Goal: Task Accomplishment & Management: Manage account settings

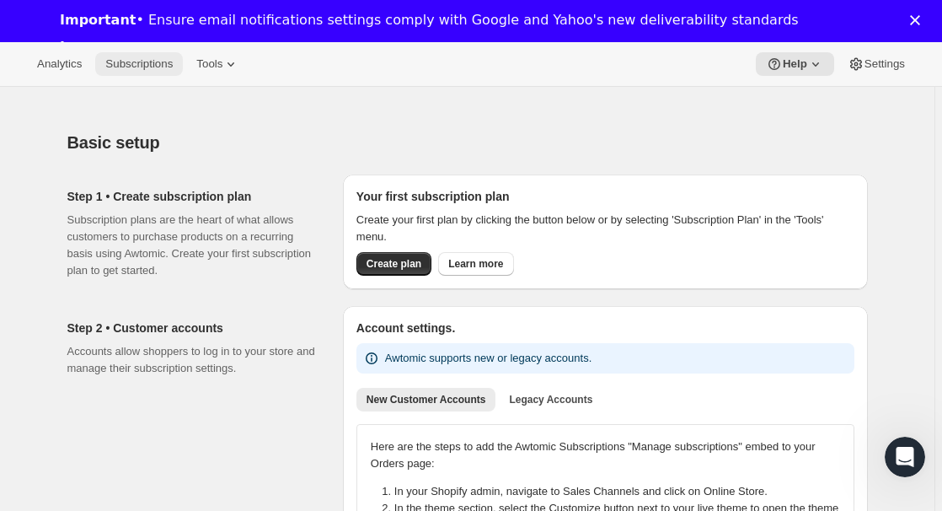
click at [131, 56] on button "Subscriptions" at bounding box center [139, 64] width 88 height 24
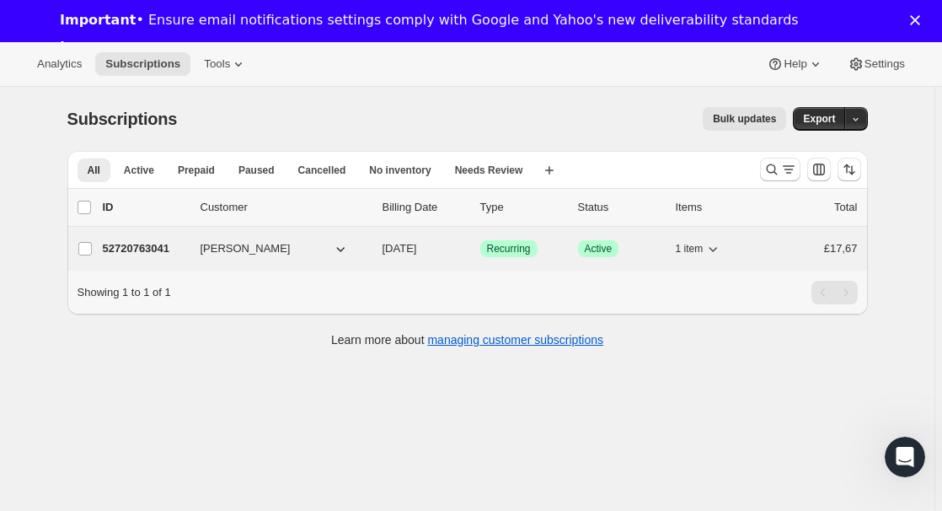
click at [144, 243] on p "52720763041" at bounding box center [145, 248] width 84 height 17
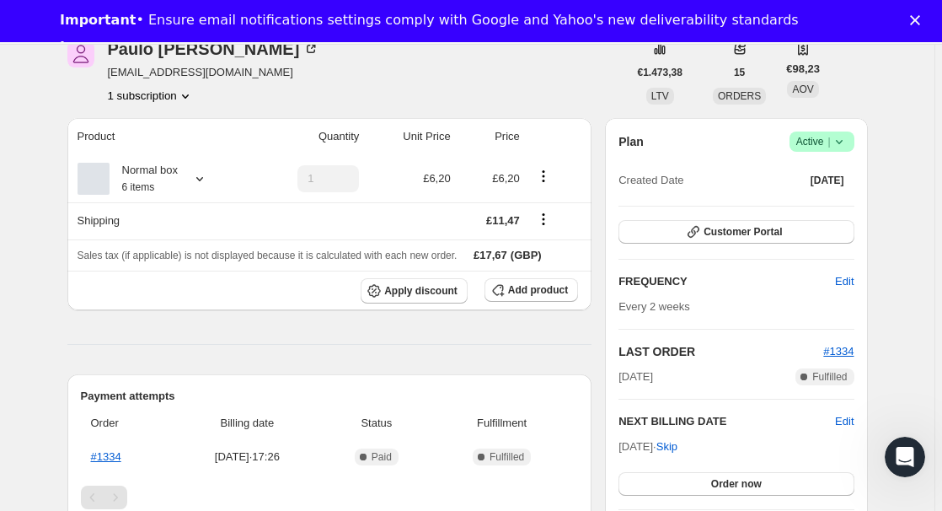
scroll to position [135, 0]
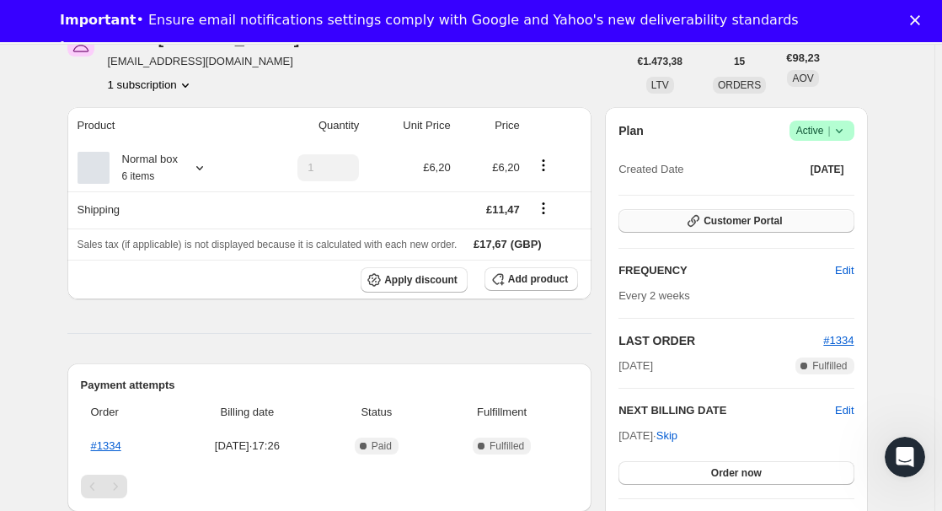
click at [757, 225] on span "Customer Portal" at bounding box center [742, 220] width 78 height 13
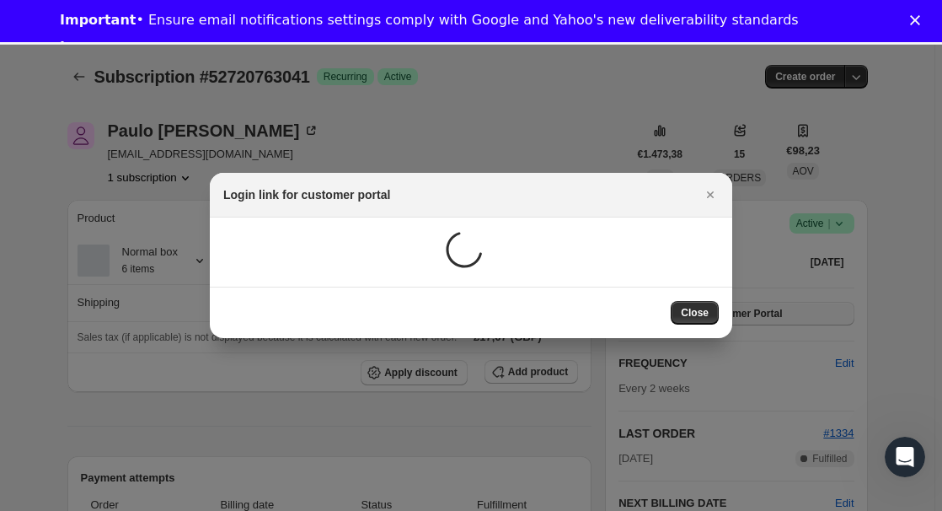
scroll to position [41, 0]
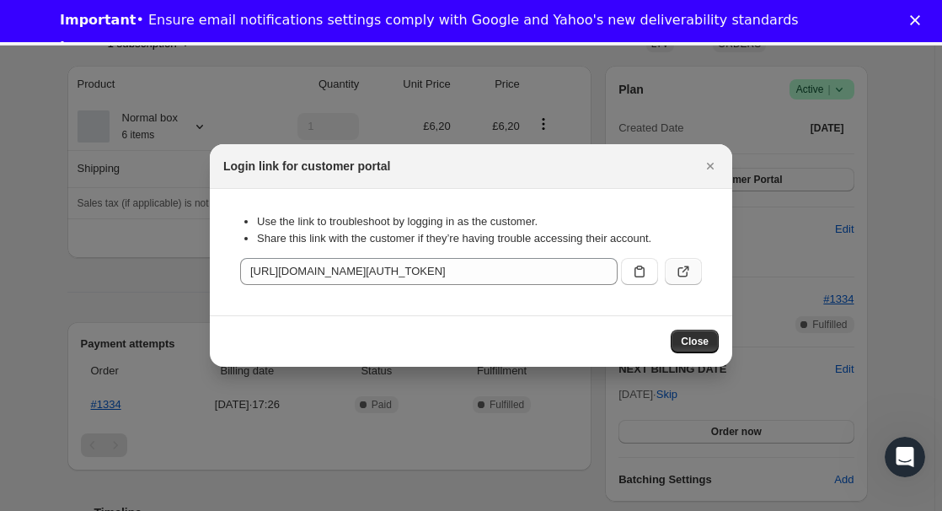
click at [677, 270] on icon ":r38:" at bounding box center [683, 271] width 17 height 17
click at [712, 167] on icon "Close" at bounding box center [710, 166] width 17 height 17
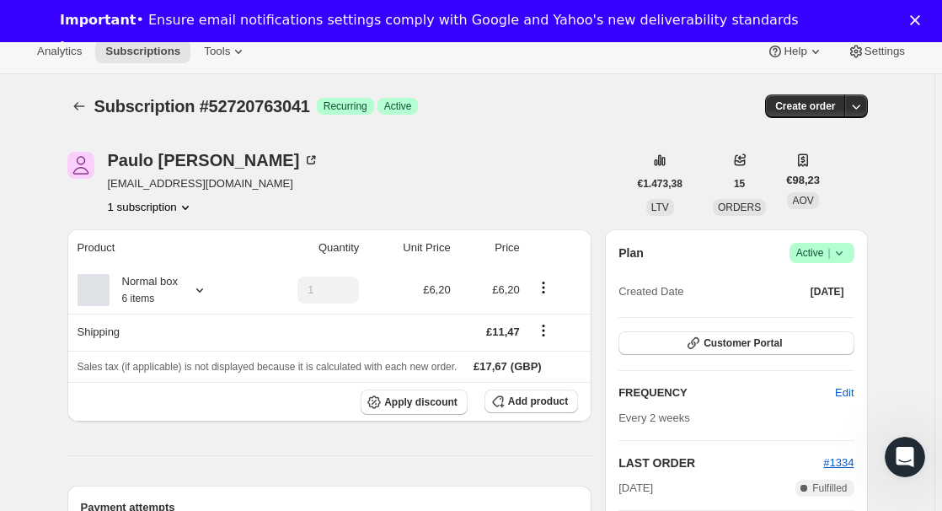
scroll to position [0, 0]
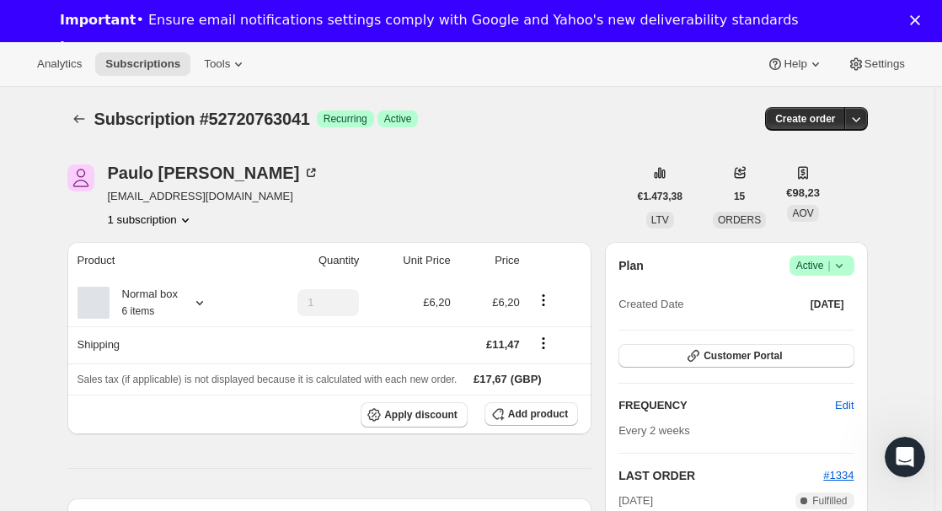
click at [189, 220] on icon "Product actions" at bounding box center [185, 220] width 7 height 4
click at [461, 216] on div "[PERSON_NAME] [EMAIL_ADDRESS][DOMAIN_NAME] 1 subscription" at bounding box center [347, 196] width 560 height 64
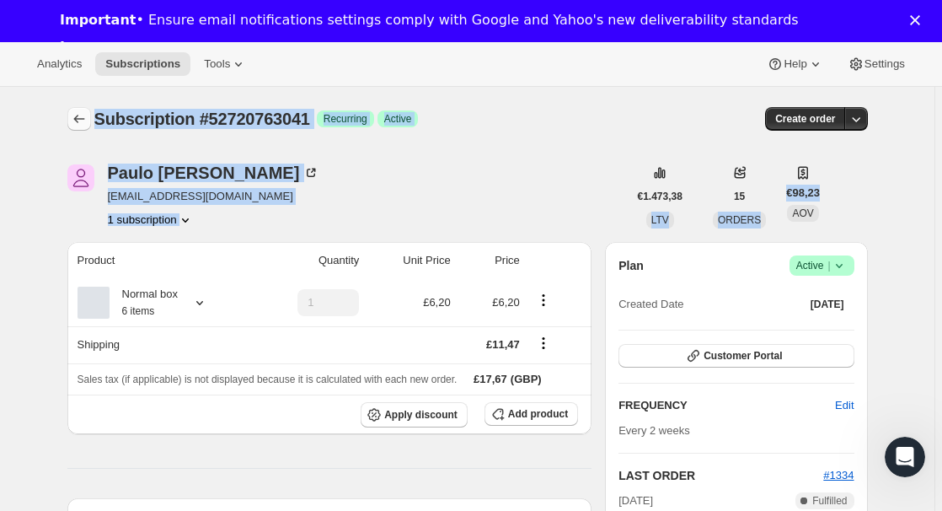
drag, startPoint x: 872, startPoint y: 196, endPoint x: 79, endPoint y: 129, distance: 795.6
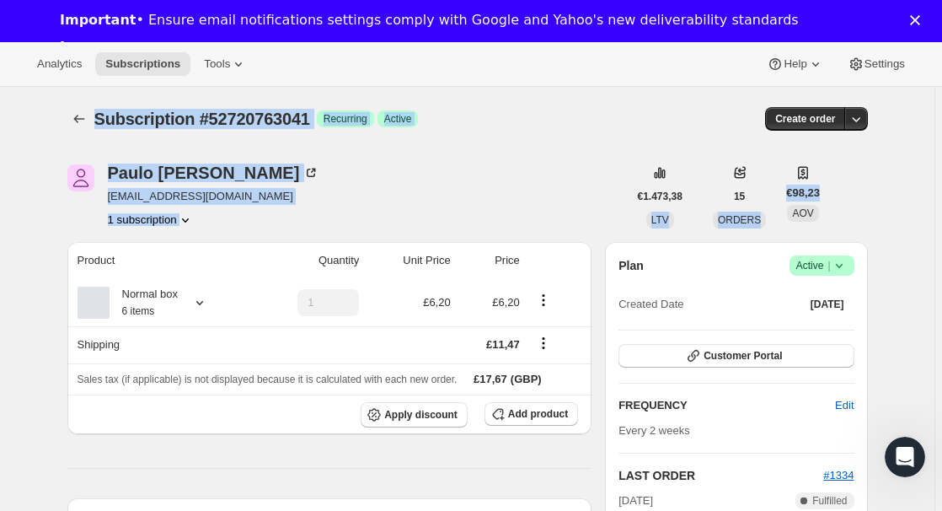
drag, startPoint x: 51, startPoint y: 104, endPoint x: 866, endPoint y: 206, distance: 821.1
click at [866, 206] on div "[PERSON_NAME] [EMAIL_ADDRESS][DOMAIN_NAME] 1 subscription €1.473,38 LTV 15 ORDE…" at bounding box center [467, 196] width 800 height 64
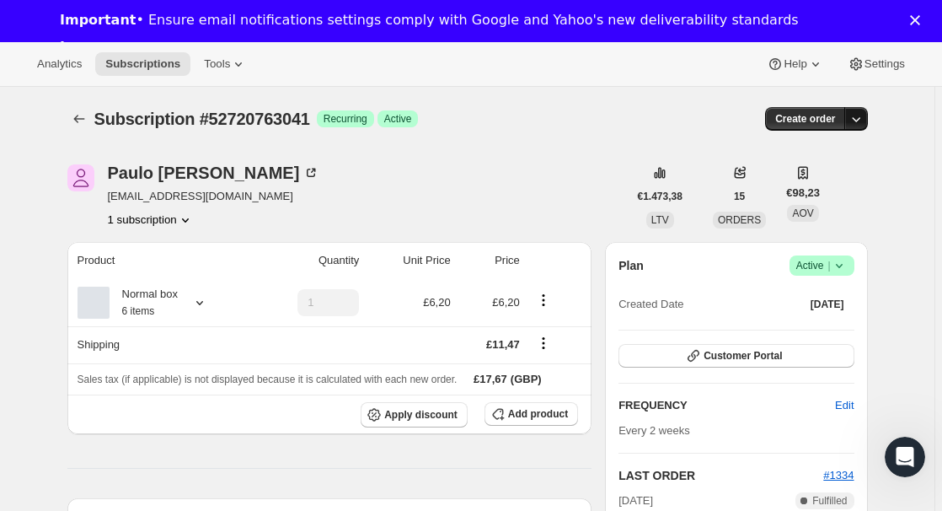
click at [858, 122] on icon "button" at bounding box center [855, 118] width 17 height 17
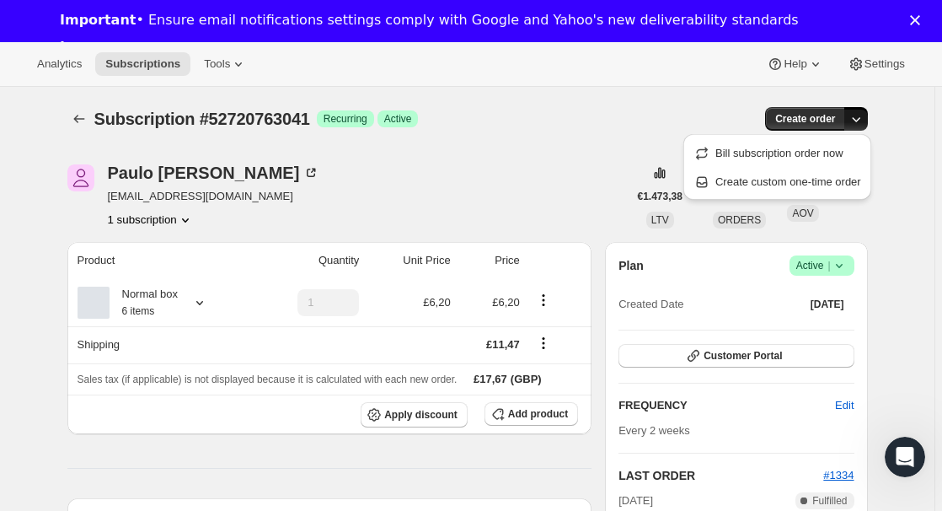
click at [539, 179] on div "[PERSON_NAME] [EMAIL_ADDRESS][DOMAIN_NAME] 1 subscription" at bounding box center [347, 196] width 560 height 64
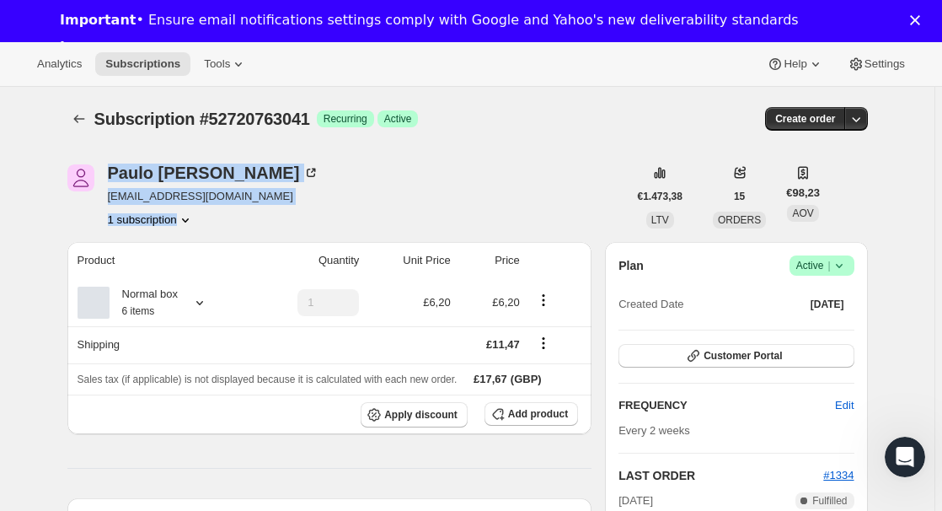
drag, startPoint x: 91, startPoint y: 195, endPoint x: 388, endPoint y: 214, distance: 297.1
click at [388, 214] on div "[PERSON_NAME] [EMAIL_ADDRESS][DOMAIN_NAME] 1 subscription" at bounding box center [347, 196] width 560 height 64
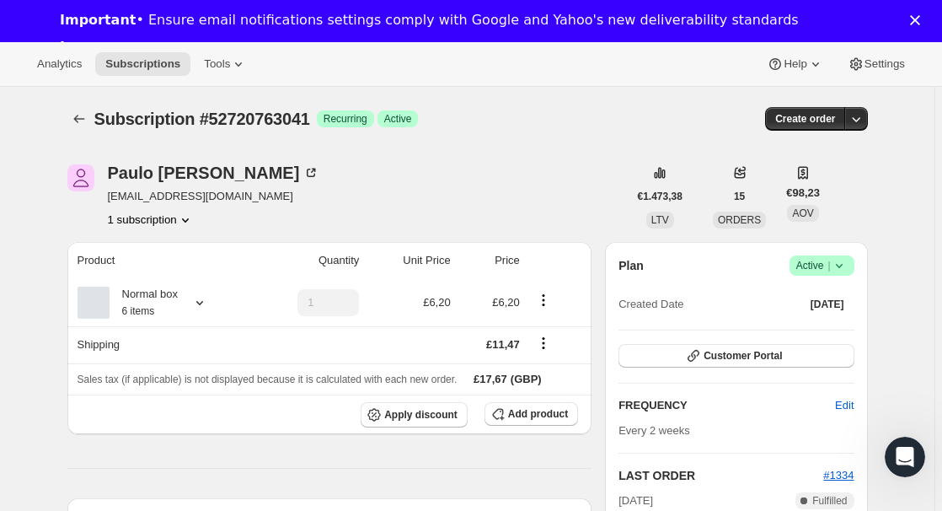
click at [158, 249] on th "Product" at bounding box center [159, 260] width 184 height 37
click at [209, 219] on div "1 subscription" at bounding box center [214, 219] width 212 height 17
click at [202, 219] on div "1 subscription" at bounding box center [214, 219] width 212 height 17
click at [191, 217] on icon "Product actions" at bounding box center [185, 219] width 17 height 17
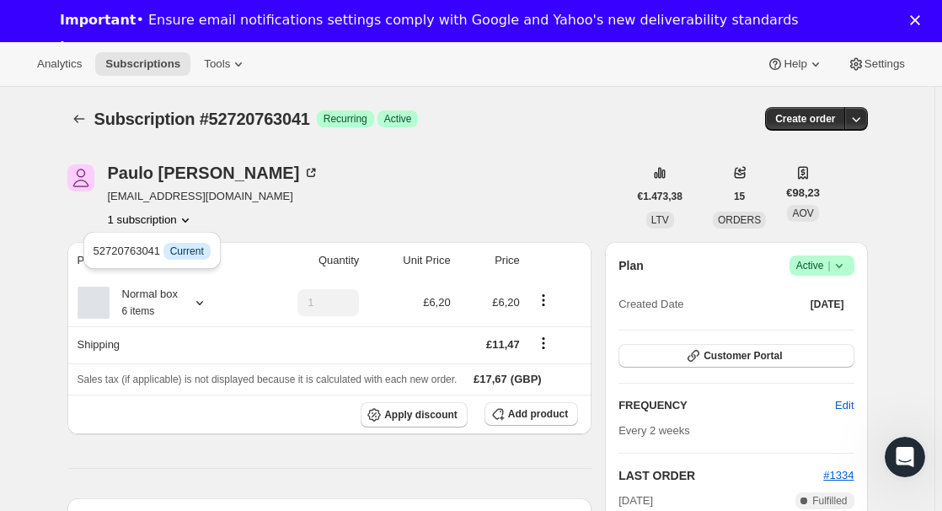
click at [607, 191] on div "[PERSON_NAME] [EMAIL_ADDRESS][DOMAIN_NAME] 1 subscription" at bounding box center [347, 196] width 560 height 64
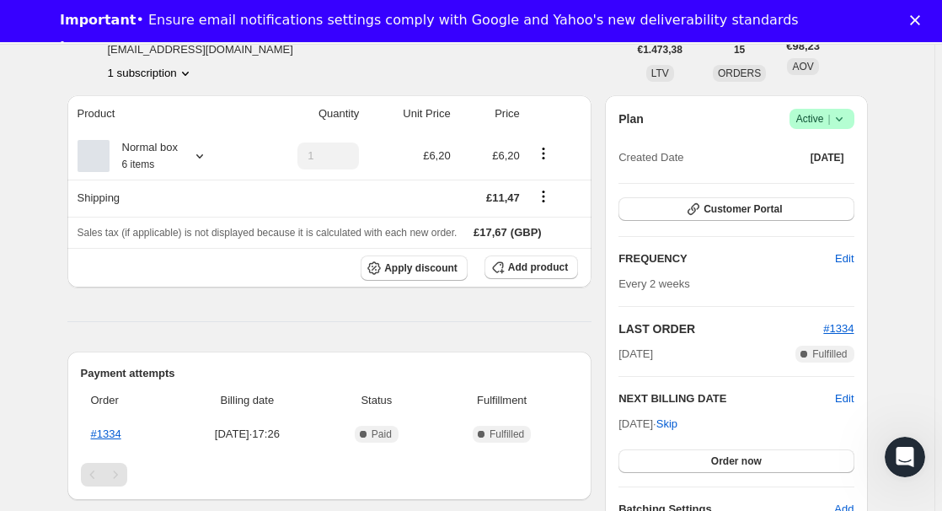
scroll to position [135, 0]
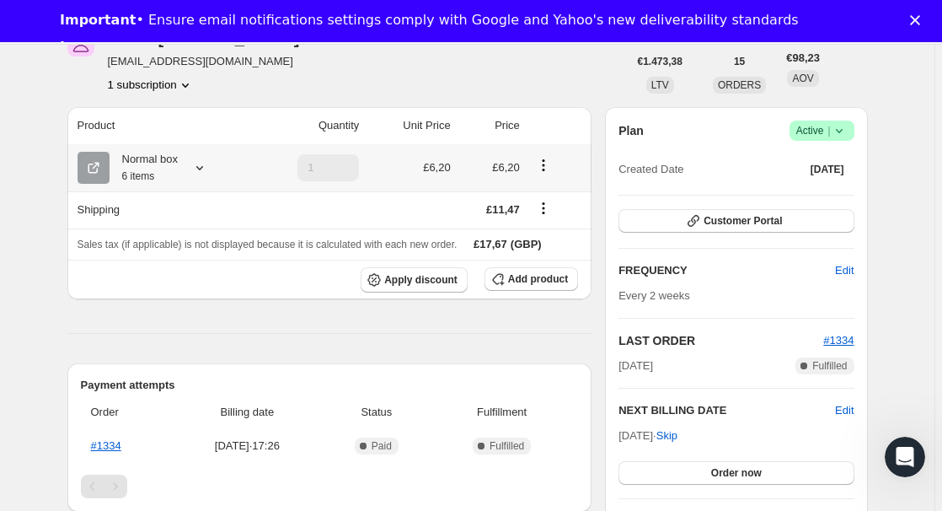
click at [207, 165] on icon at bounding box center [199, 167] width 17 height 17
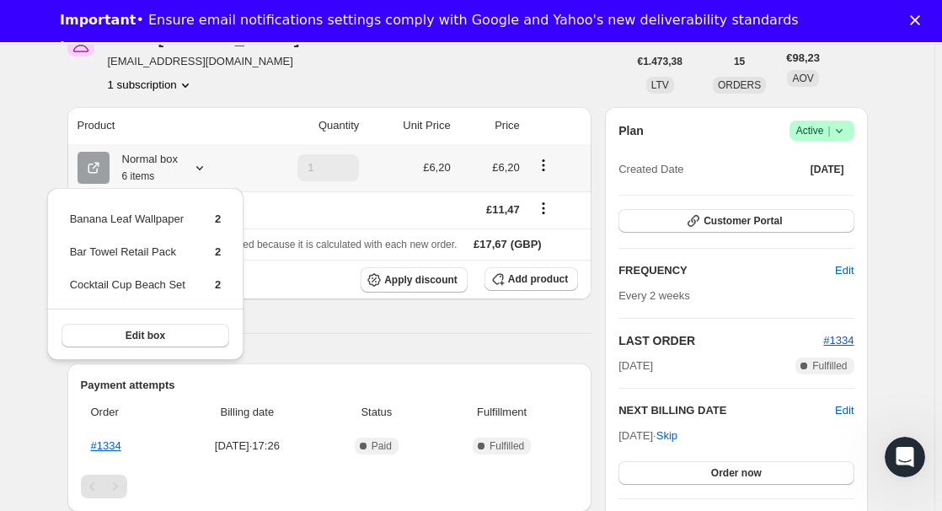
drag, startPoint x: 207, startPoint y: 165, endPoint x: 199, endPoint y: 317, distance: 151.9
click at [205, 313] on div "Analytics Subscriptions Tools Help Settings Skip to content Subscription #52720…" at bounding box center [471, 499] width 942 height 1185
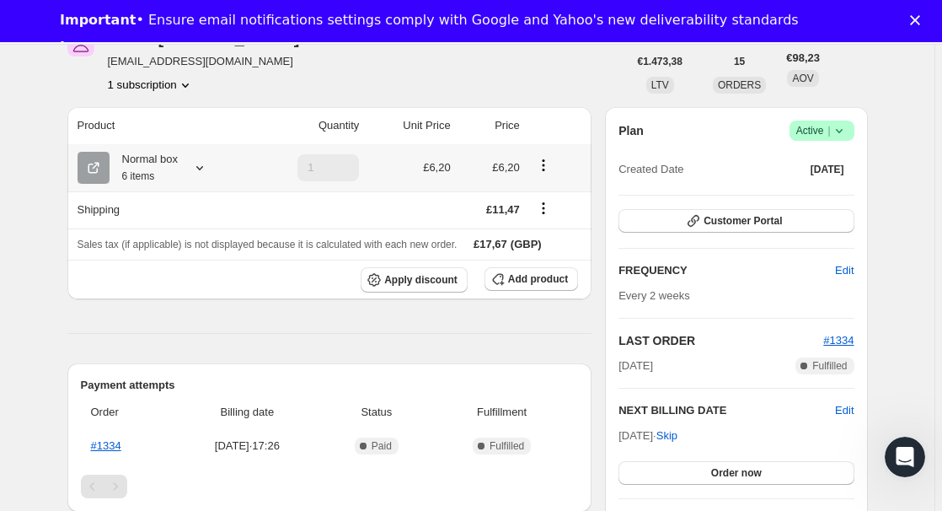
click at [189, 332] on div "Product Quantity Unit Price Price Normal box 6 items 1 £6,20 £6,20 Shipping £11…" at bounding box center [329, 409] width 525 height 604
click at [198, 168] on icon at bounding box center [199, 167] width 17 height 17
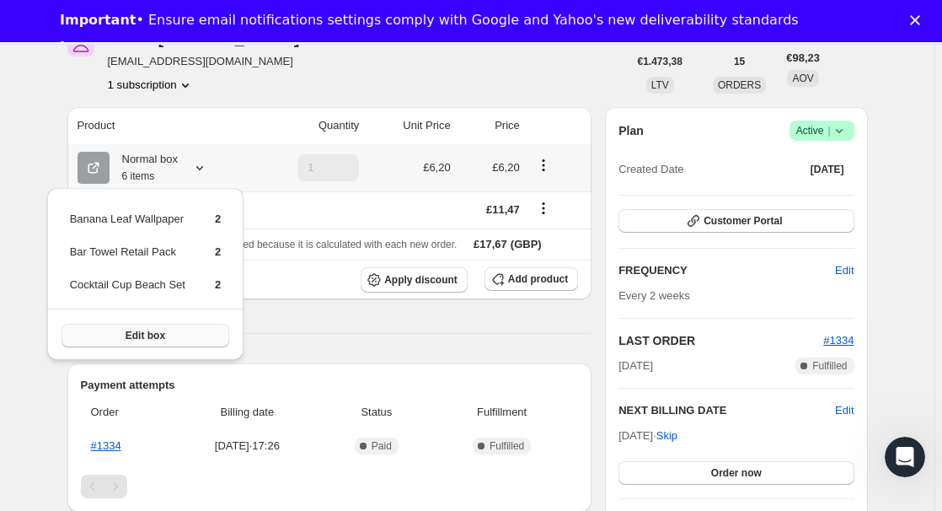
click at [185, 330] on button "Edit box" at bounding box center [145, 335] width 168 height 24
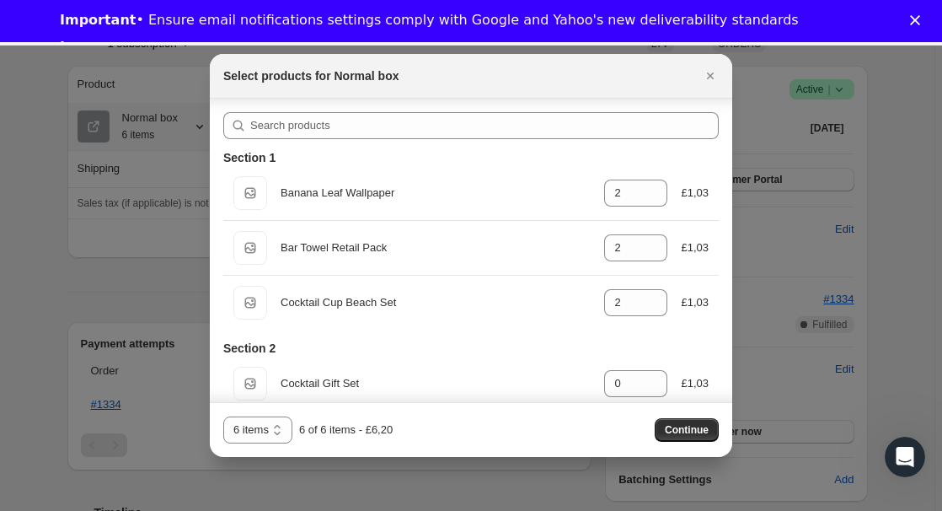
scroll to position [129, 0]
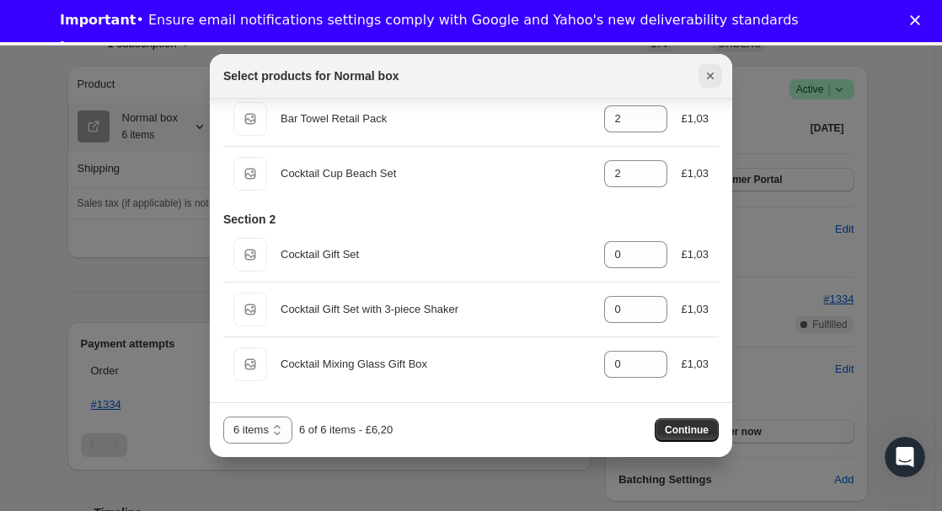
click at [701, 71] on button "Close" at bounding box center [710, 76] width 24 height 24
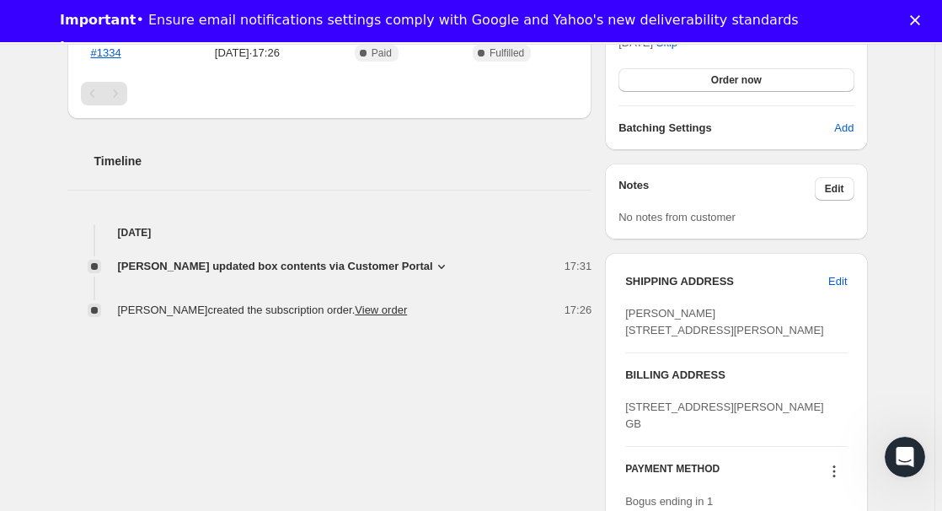
scroll to position [539, 0]
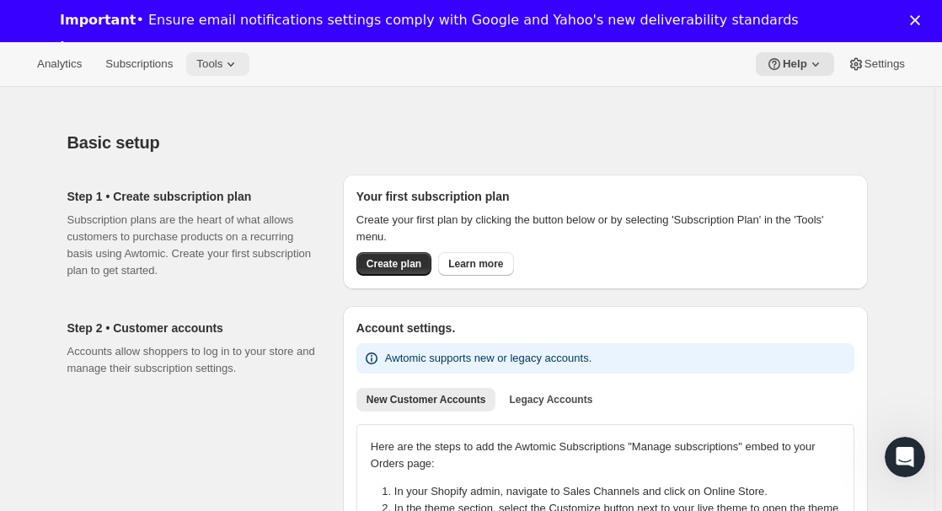
click at [241, 73] on button "Tools" at bounding box center [217, 64] width 63 height 24
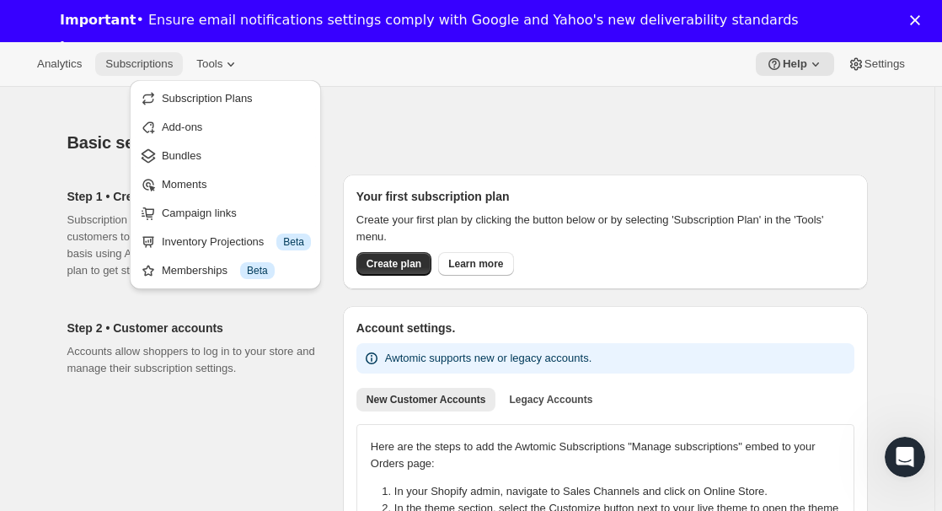
click at [131, 57] on span "Subscriptions" at bounding box center [138, 63] width 67 height 13
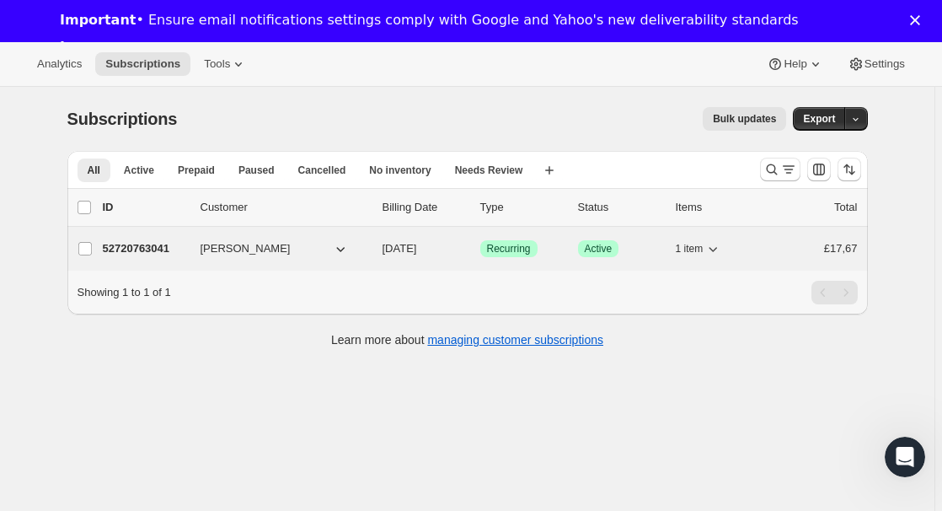
click at [703, 245] on span "1 item" at bounding box center [690, 248] width 28 height 13
click at [159, 247] on p "52720763041" at bounding box center [145, 248] width 84 height 17
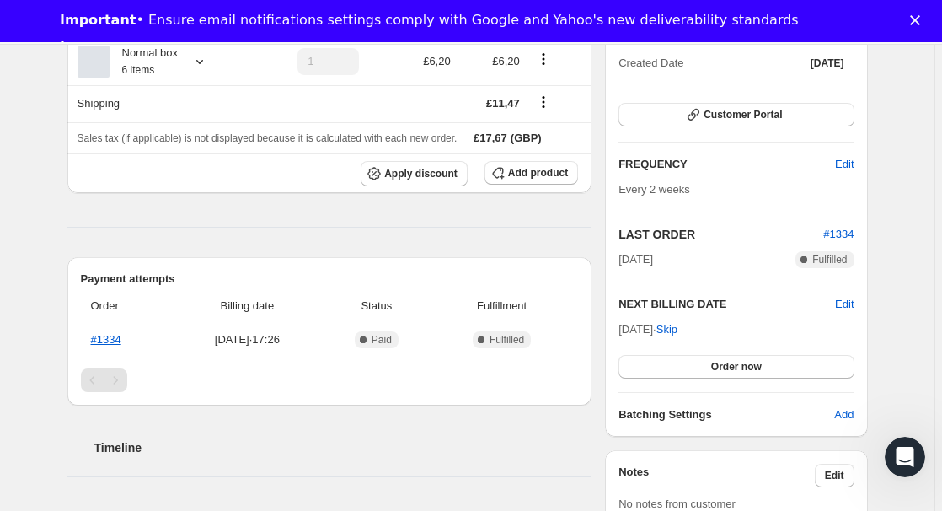
scroll to position [270, 0]
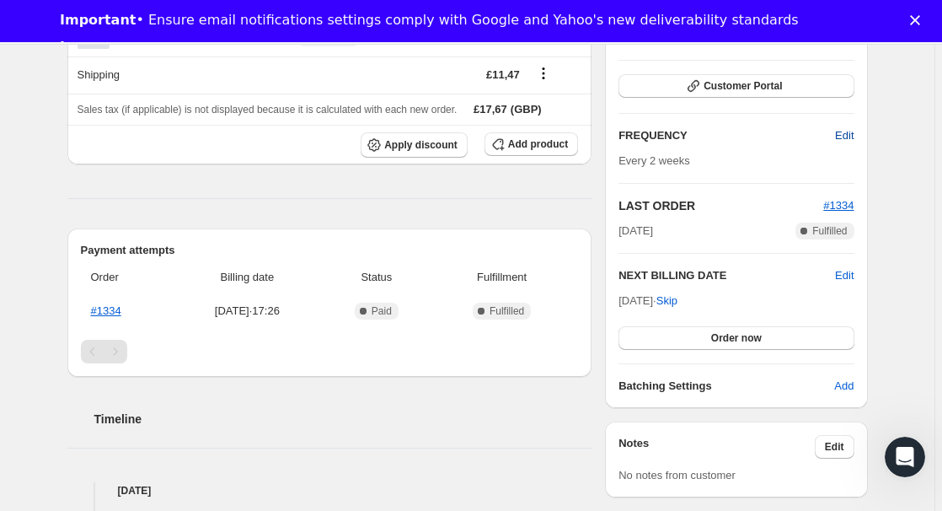
click at [847, 146] on button "Edit" at bounding box center [844, 135] width 39 height 27
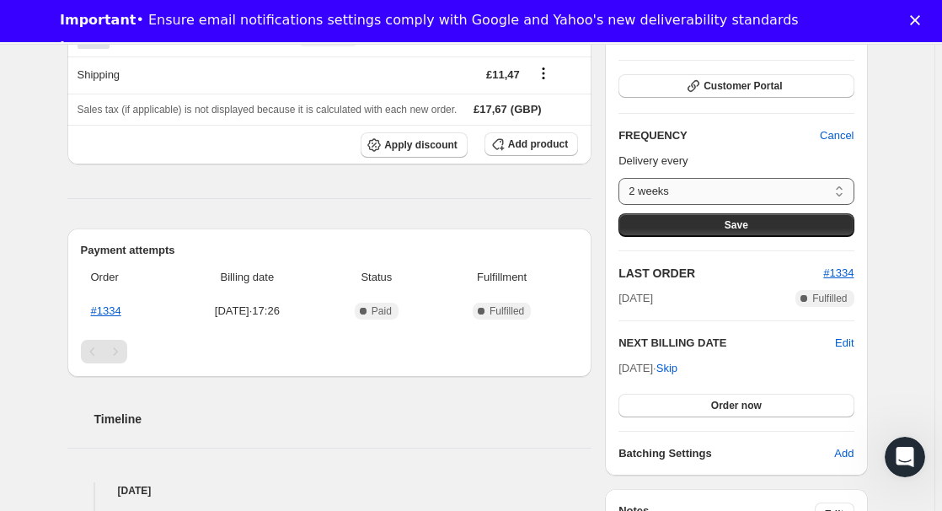
click at [732, 178] on select "2 weeks 1 month Custom..." at bounding box center [735, 191] width 235 height 27
click at [772, 180] on select "2 weeks 1 month Custom..." at bounding box center [735, 191] width 235 height 27
click at [836, 131] on span "Cancel" at bounding box center [837, 135] width 34 height 17
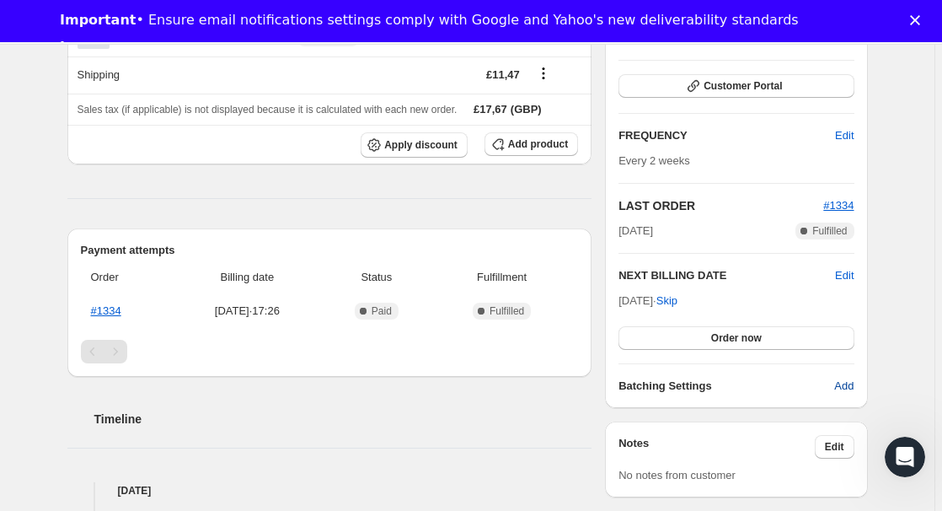
click at [850, 384] on span "Add" at bounding box center [843, 385] width 19 height 17
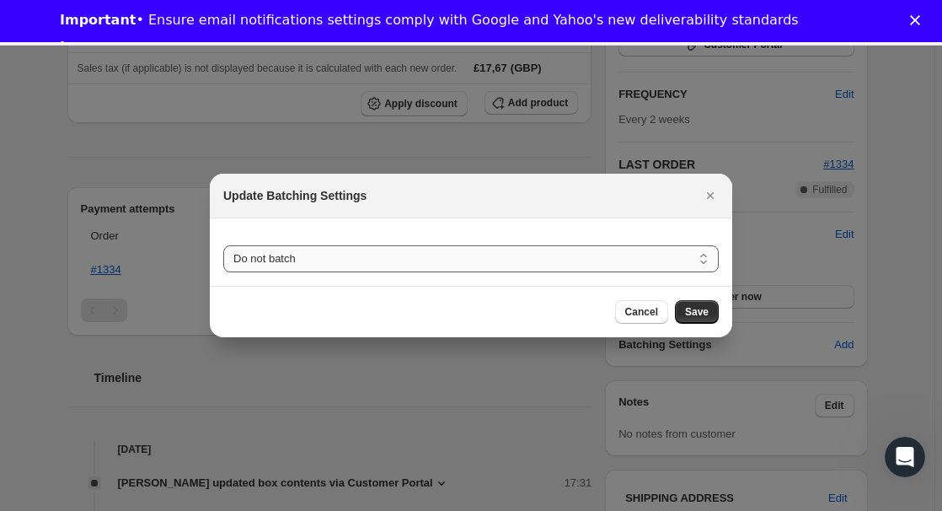
click at [465, 258] on select "Do not batch Weekly Monthly Yearly" at bounding box center [470, 258] width 495 height 27
click at [659, 318] on button "Cancel" at bounding box center [641, 312] width 53 height 24
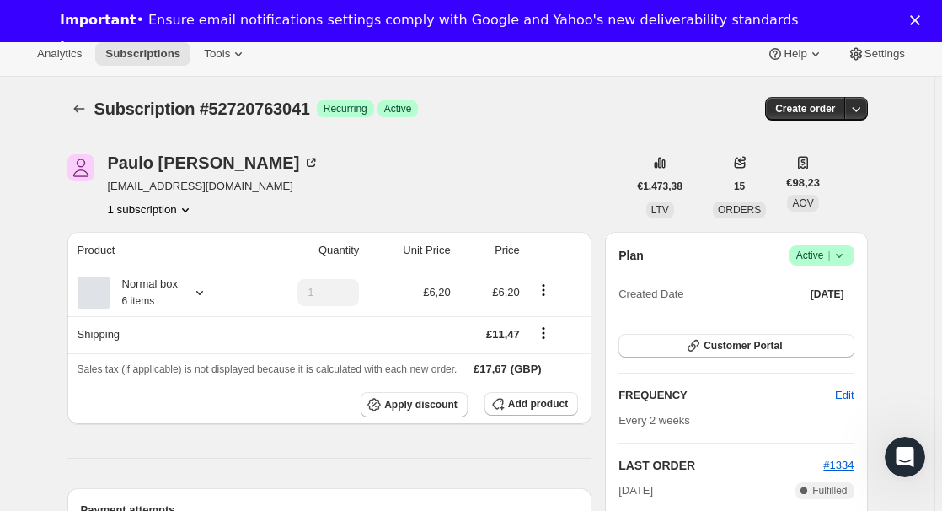
scroll to position [0, 0]
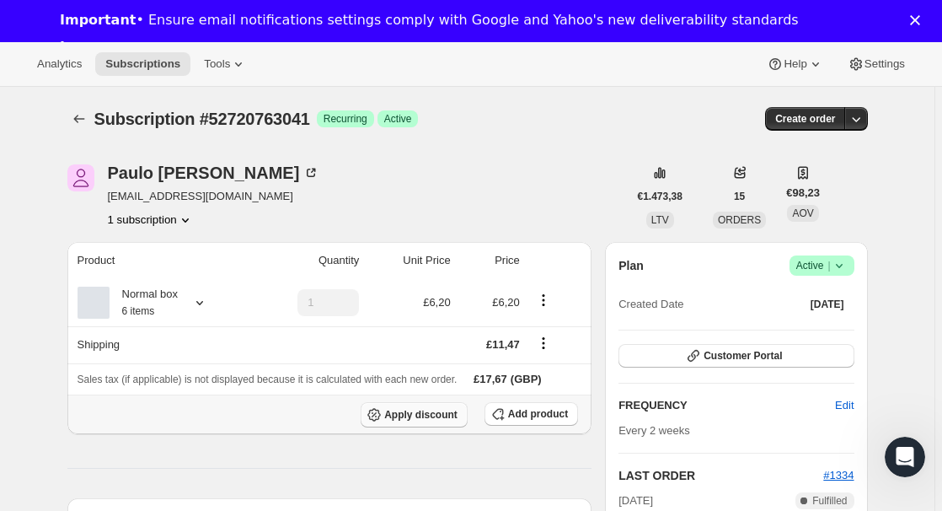
click at [413, 409] on span "Apply discount" at bounding box center [420, 414] width 73 height 13
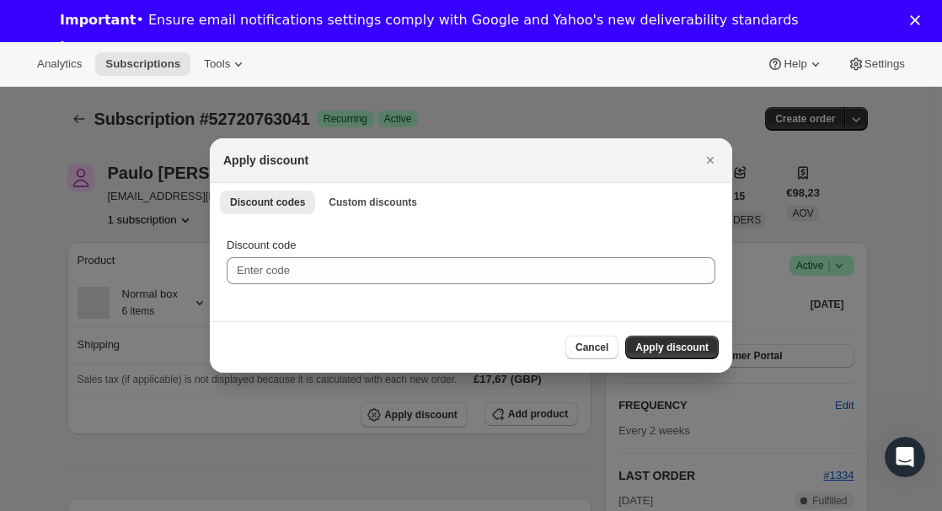
click at [361, 188] on div "Discount codes Custom discounts More views Discount codes Custom discounts More…" at bounding box center [471, 201] width 522 height 37
click at [355, 203] on span "Custom discounts" at bounding box center [373, 201] width 88 height 13
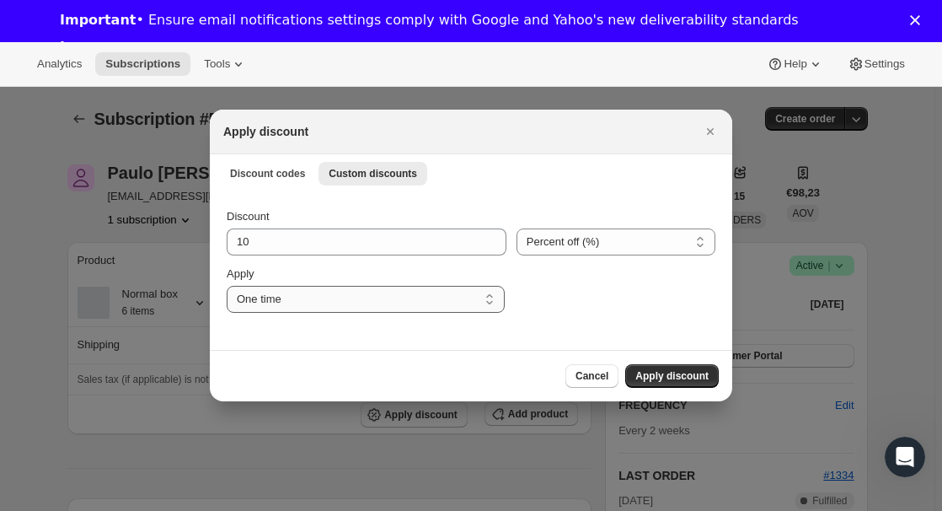
click at [321, 307] on select "One time Specify instances... Indefinitely" at bounding box center [366, 299] width 278 height 27
drag, startPoint x: 321, startPoint y: 307, endPoint x: 334, endPoint y: 310, distance: 13.9
click at [321, 306] on select "One time Specify instances... Indefinitely" at bounding box center [366, 299] width 278 height 27
click at [570, 377] on button "Cancel" at bounding box center [591, 376] width 53 height 24
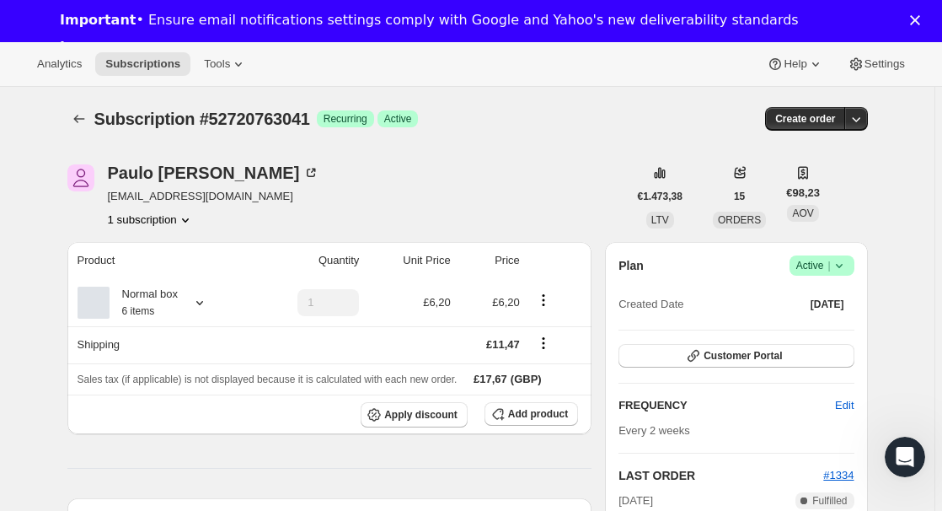
click at [681, 142] on div "Subscription #52720763041. This page is ready Subscription #52720763041 Success…" at bounding box center [467, 119] width 800 height 64
click at [887, 57] on span "Settings" at bounding box center [884, 63] width 40 height 13
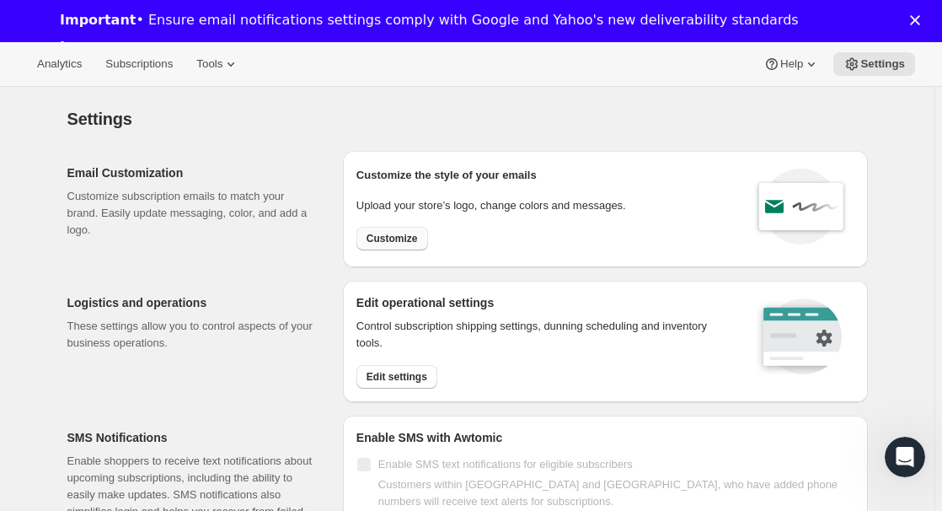
click at [390, 233] on span "Customize" at bounding box center [391, 238] width 51 height 13
select select "subscriptionMessage"
select select "5"
select select "15"
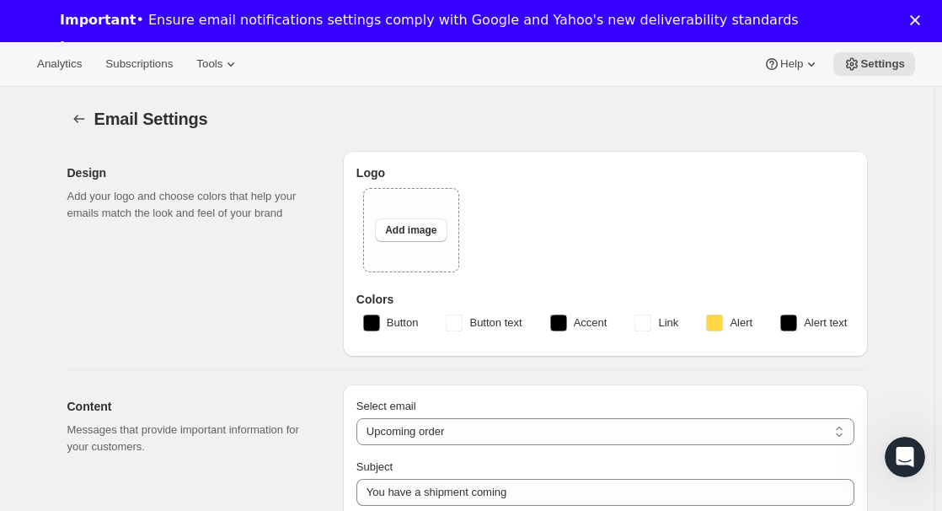
type input "rapid-dev"
click at [88, 121] on icon "Settings" at bounding box center [79, 118] width 17 height 17
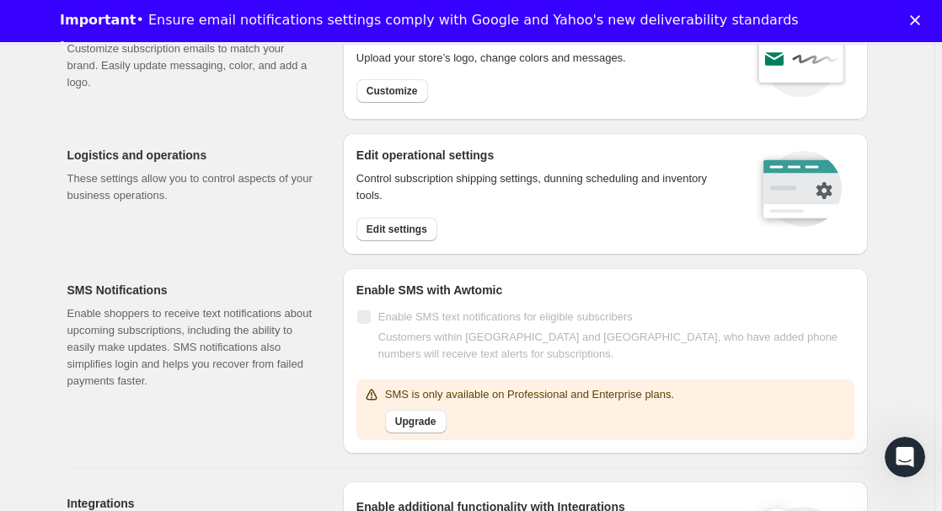
scroll to position [135, 0]
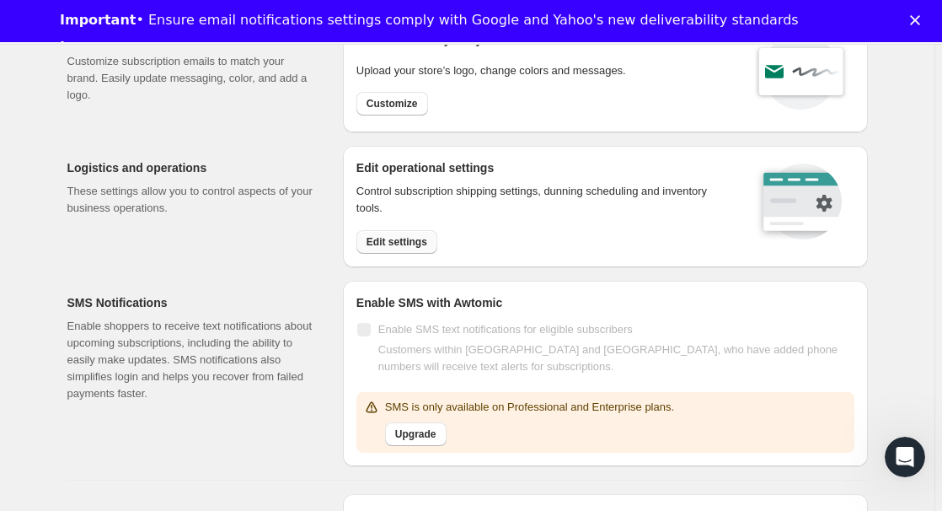
click at [409, 249] on button "Edit settings" at bounding box center [396, 242] width 81 height 24
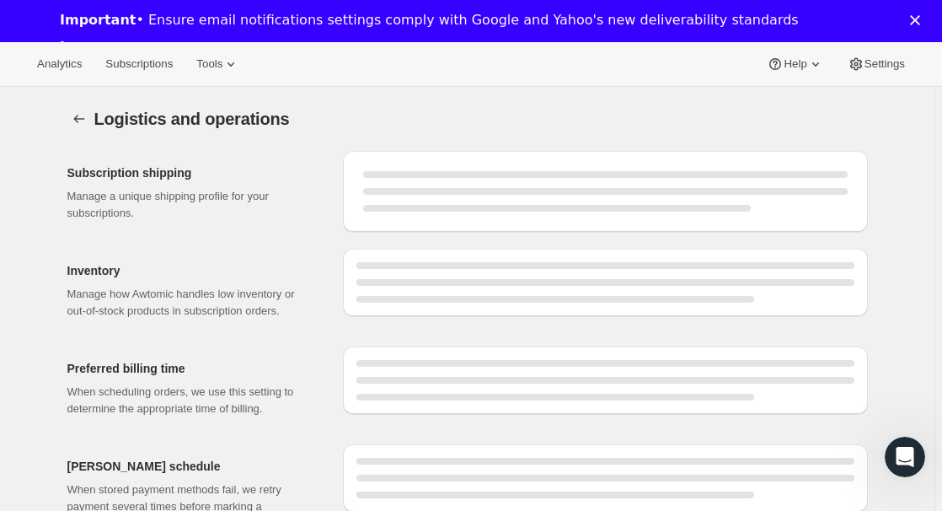
select select "DAY"
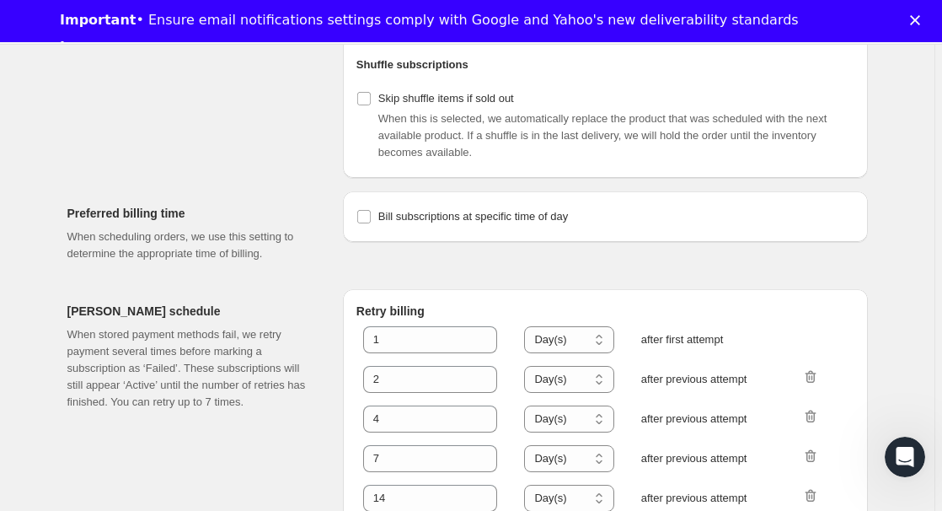
scroll to position [905, 0]
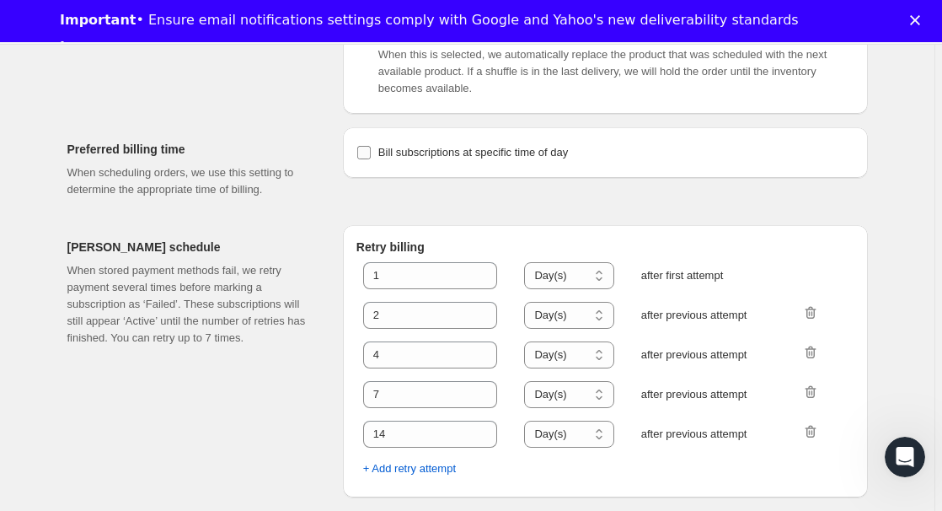
click at [434, 146] on span "Bill subscriptions at specific time of day" at bounding box center [473, 152] width 190 height 13
click at [371, 146] on input "Bill subscriptions at specific time of day" at bounding box center [363, 152] width 13 height 13
checkbox input "true"
select select "08:00"
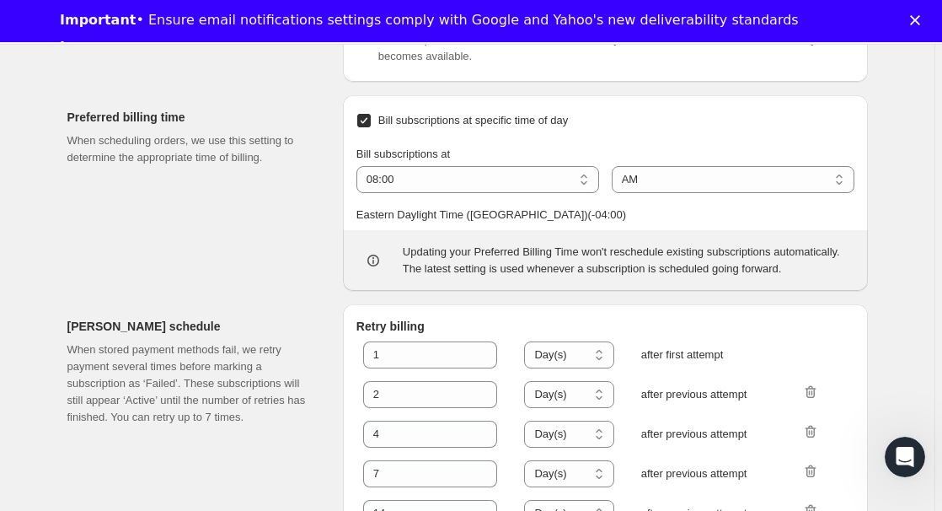
click at [434, 126] on span "Bill subscriptions at specific time of day" at bounding box center [473, 120] width 190 height 13
click at [371, 127] on input "Bill subscriptions at specific time of day" at bounding box center [363, 120] width 13 height 13
checkbox input "false"
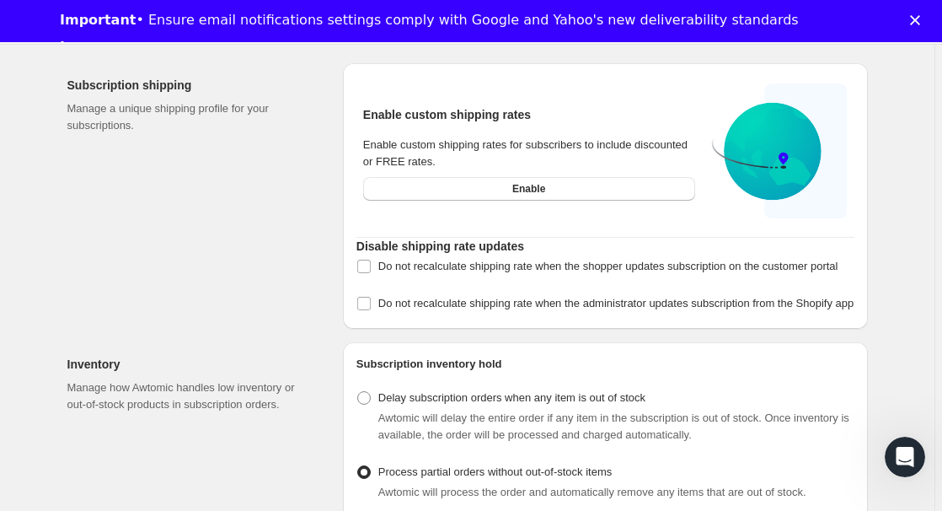
scroll to position [0, 0]
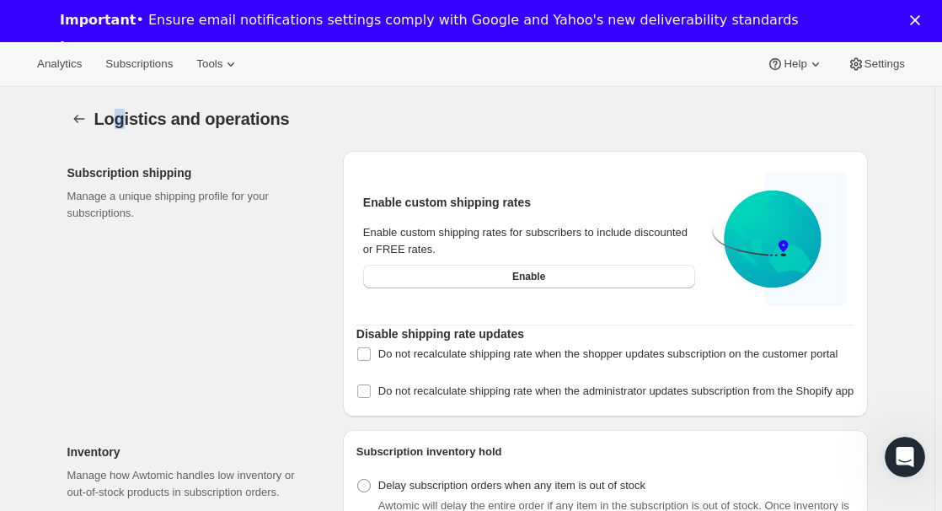
click at [129, 125] on span "Logistics and operations" at bounding box center [191, 119] width 195 height 19
click at [91, 118] on button "Settings" at bounding box center [79, 119] width 24 height 24
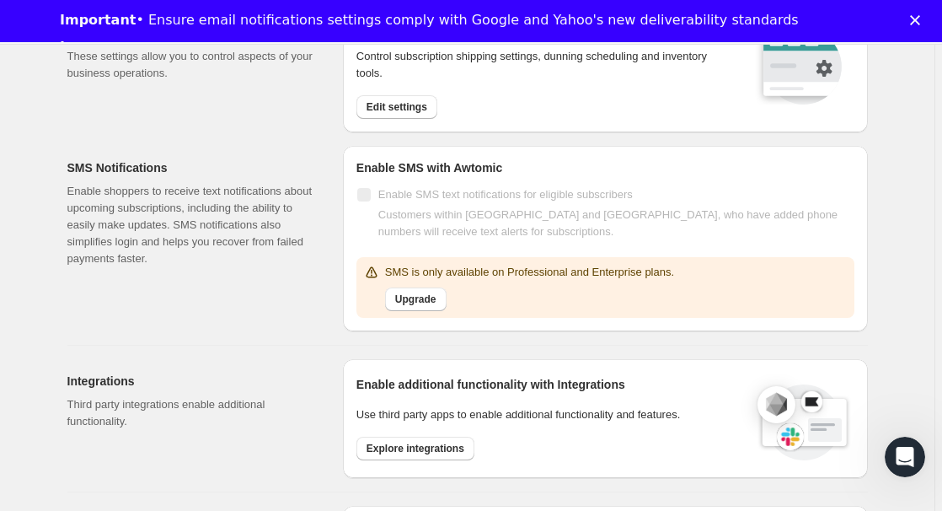
scroll to position [539, 0]
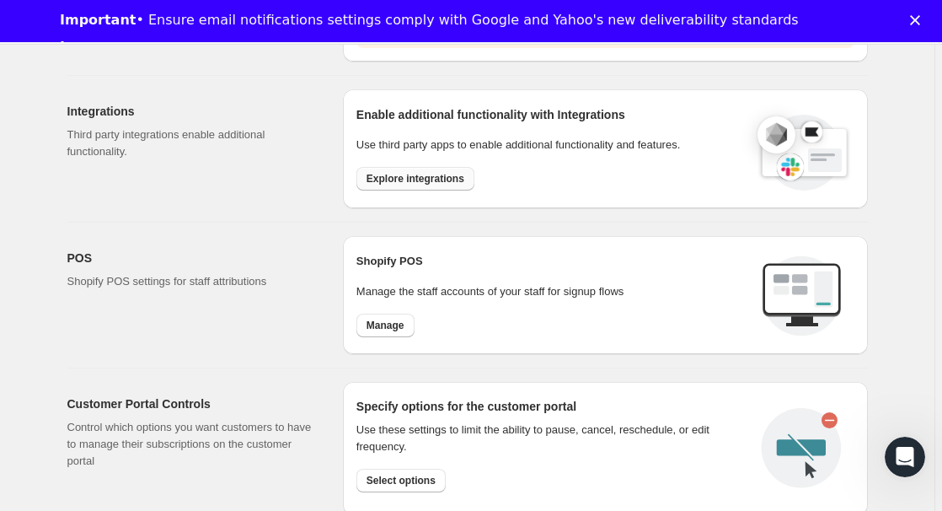
click at [426, 180] on span "Explore integrations" at bounding box center [415, 178] width 98 height 13
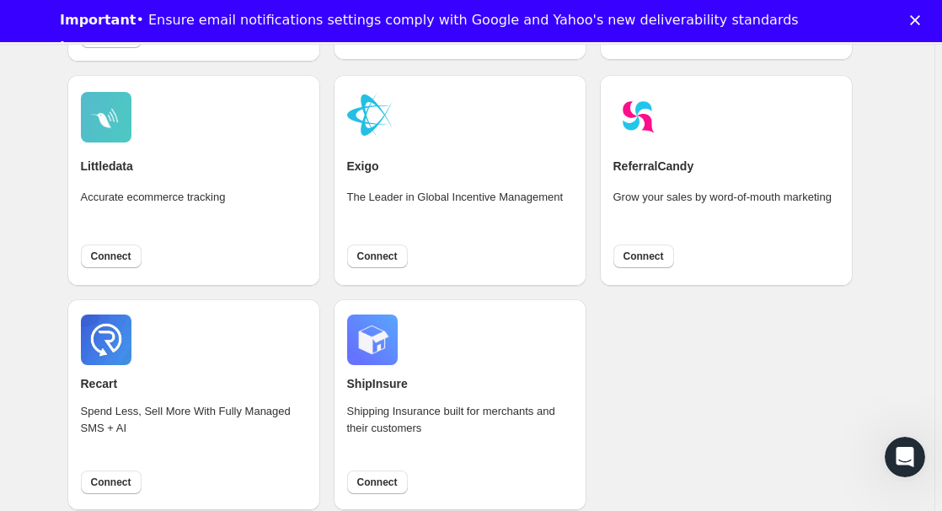
scroll to position [1247, 0]
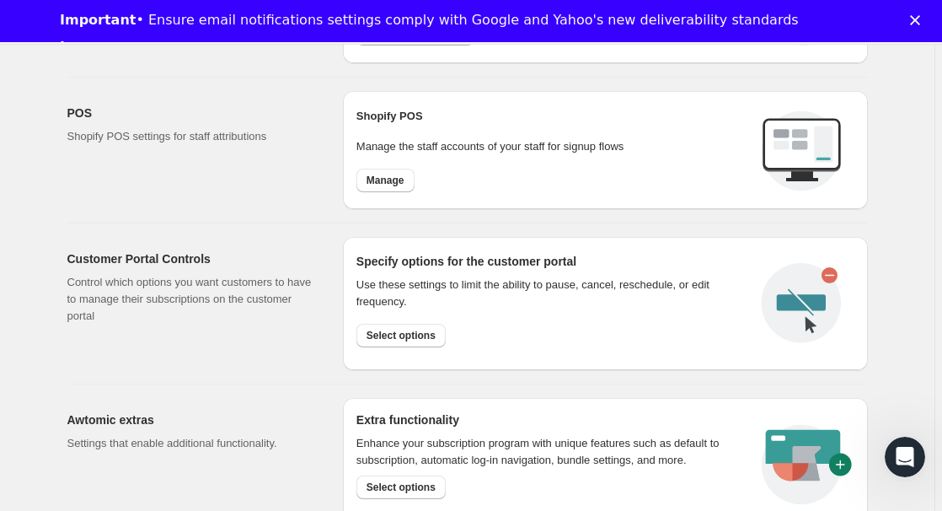
scroll to position [674, 0]
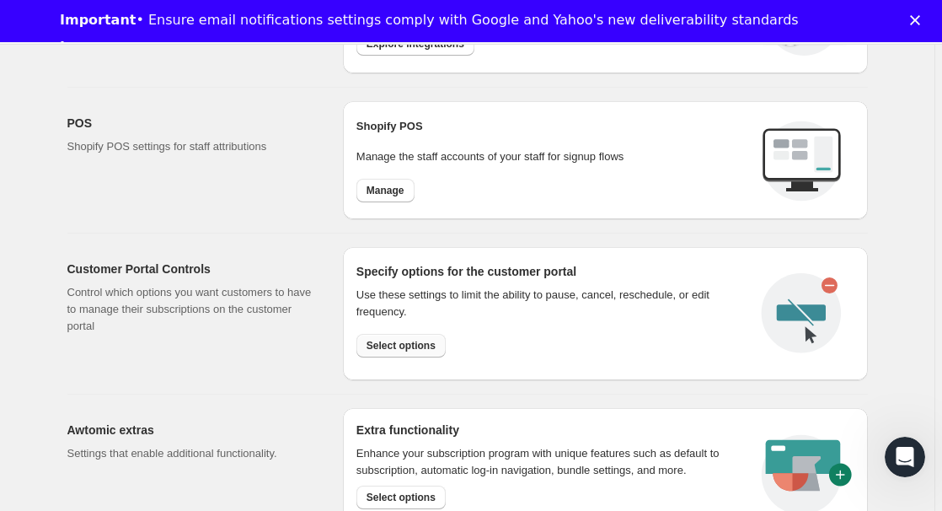
click at [430, 348] on span "Select options" at bounding box center [400, 345] width 69 height 13
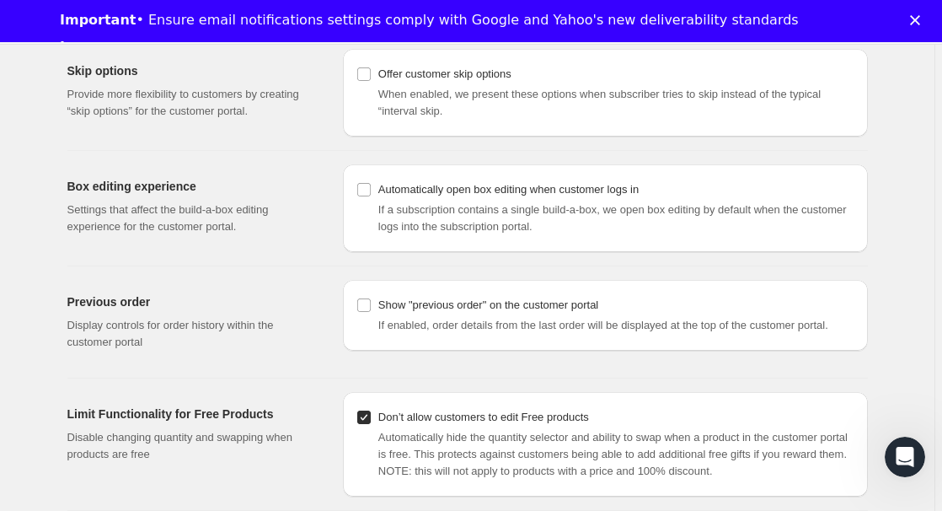
scroll to position [1517, 0]
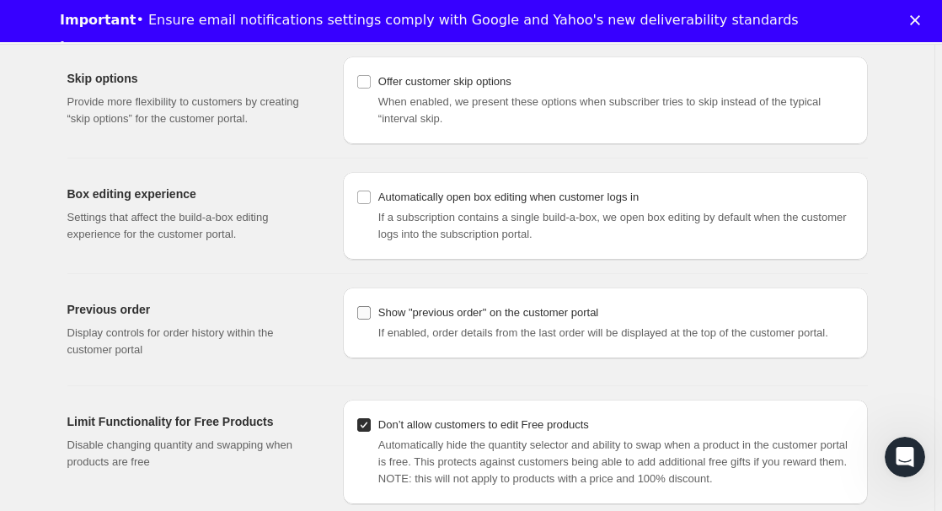
click at [378, 308] on label "Show "previous order" on the customer portal" at bounding box center [477, 313] width 242 height 24
click at [371, 308] on input "Show "previous order" on the customer portal" at bounding box center [363, 312] width 13 height 13
checkbox input "true"
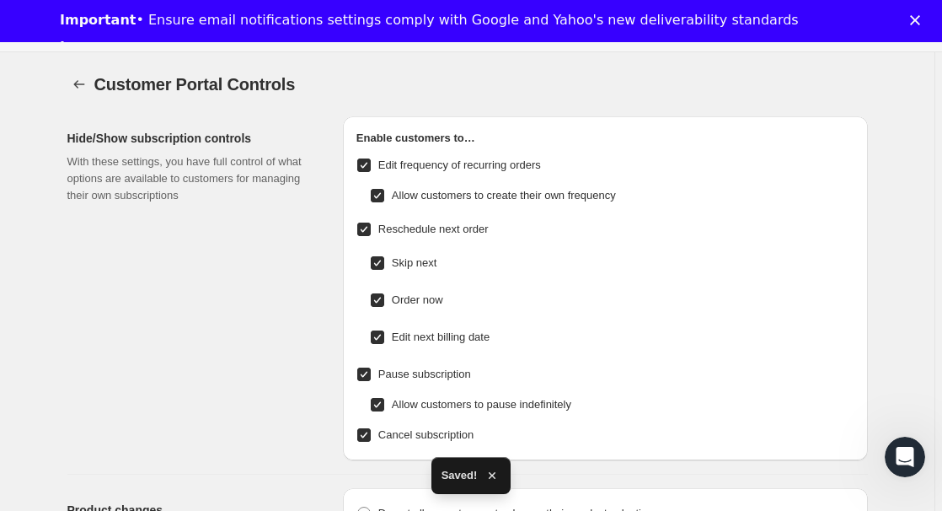
scroll to position [0, 0]
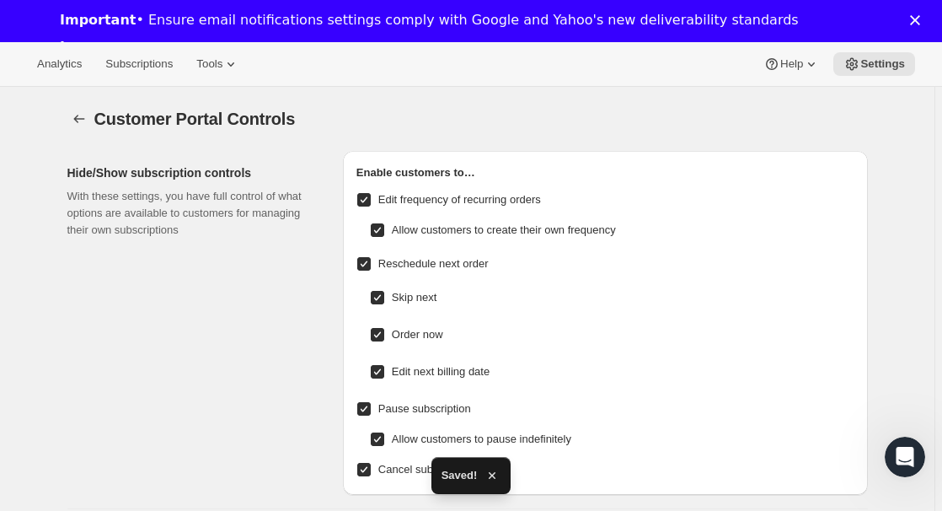
click at [920, 19] on polygon "Close" at bounding box center [915, 20] width 10 height 10
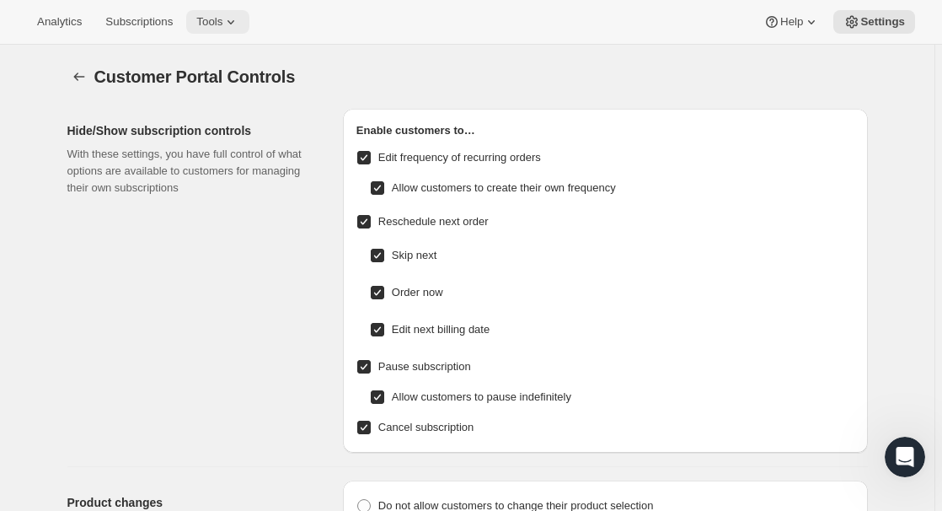
click at [213, 23] on span "Tools" at bounding box center [209, 21] width 26 height 13
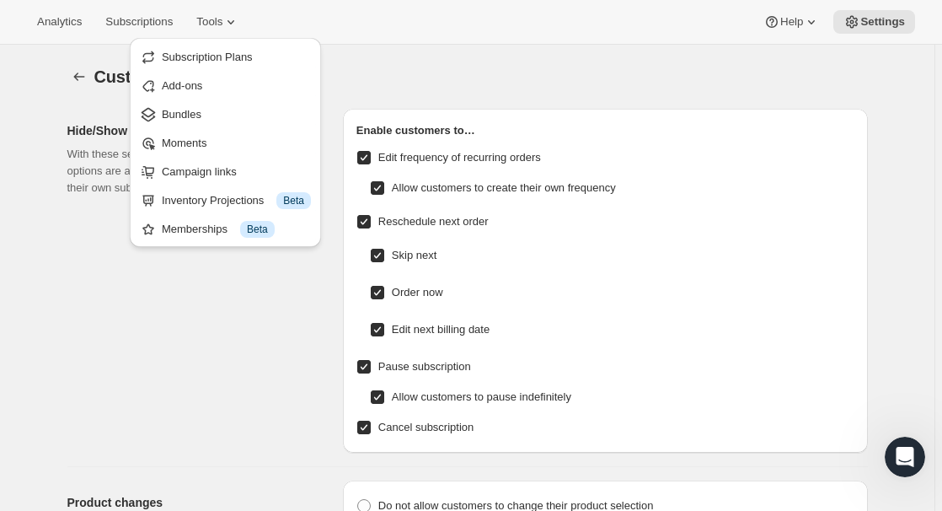
click at [85, 217] on div "Hide/Show subscription controls With these settings, you have full control of w…" at bounding box center [198, 281] width 262 height 344
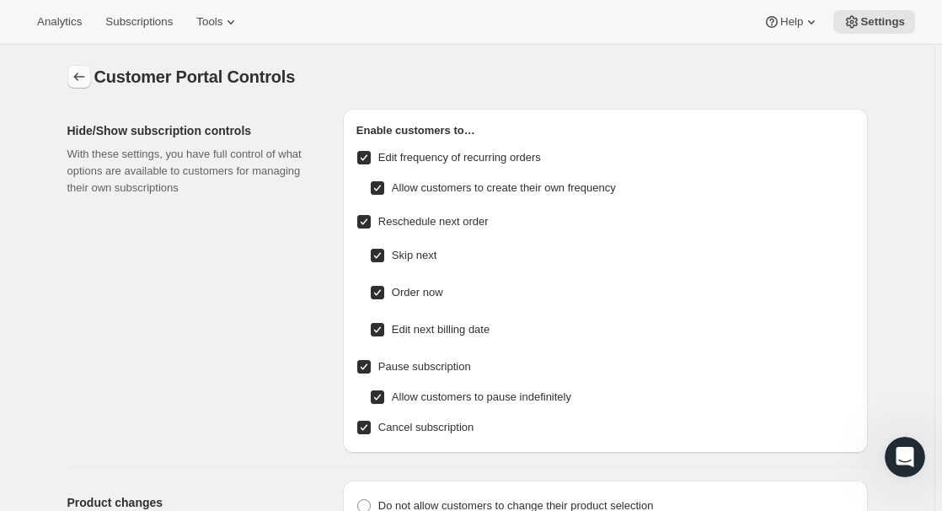
click at [72, 80] on button "Settings" at bounding box center [79, 77] width 24 height 24
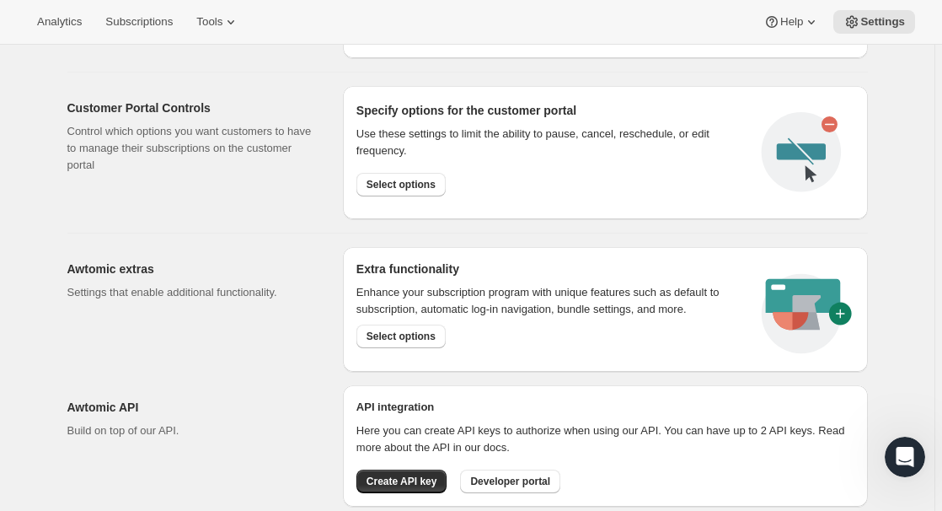
scroll to position [836, 0]
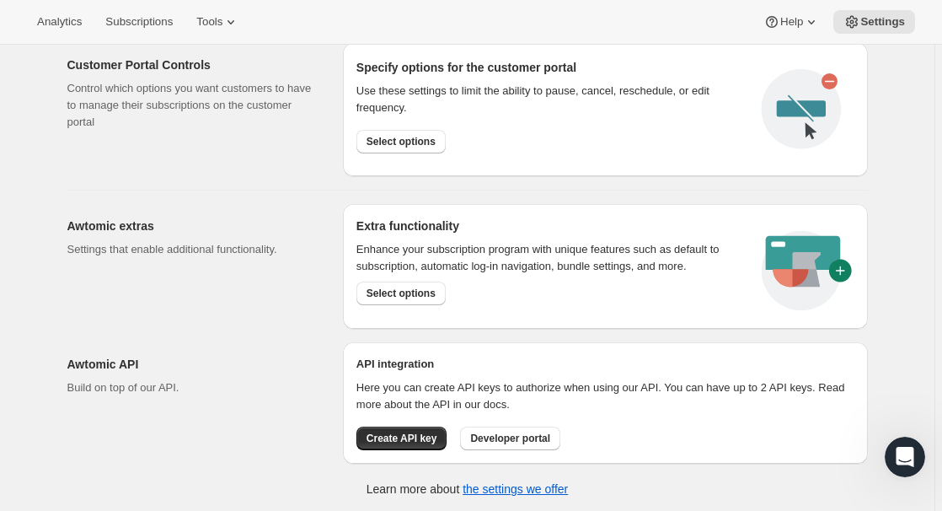
click at [316, 365] on h2 "Awtomic API" at bounding box center [191, 364] width 249 height 17
drag, startPoint x: 179, startPoint y: 239, endPoint x: 322, endPoint y: 254, distance: 143.1
click at [322, 254] on div "Awtomic extras Settings that enable additional functionality." at bounding box center [198, 266] width 262 height 125
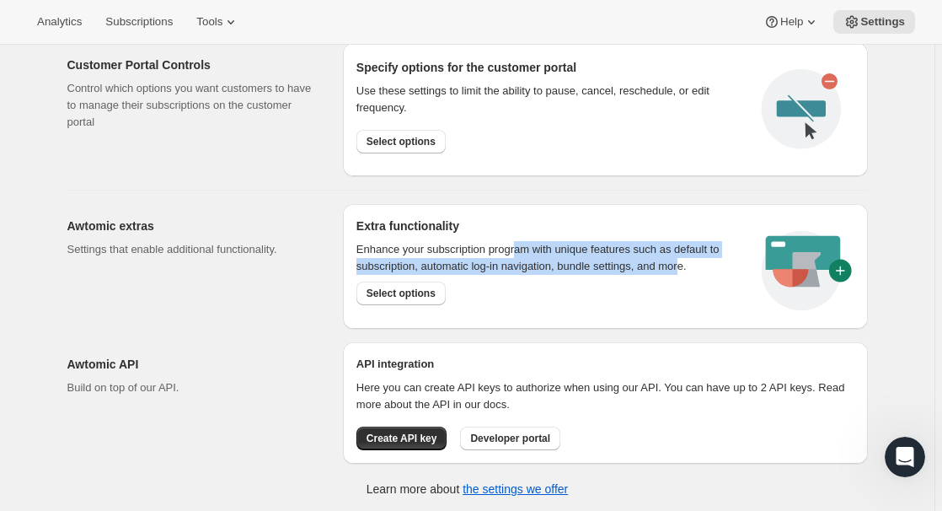
drag, startPoint x: 532, startPoint y: 249, endPoint x: 725, endPoint y: 256, distance: 193.9
click at [725, 256] on p "Enhance your subscription program with unique features such as default to subsc…" at bounding box center [548, 258] width 385 height 34
click at [648, 277] on div "Extra functionality Enhance your subscription program with unique features such…" at bounding box center [548, 261] width 385 height 88
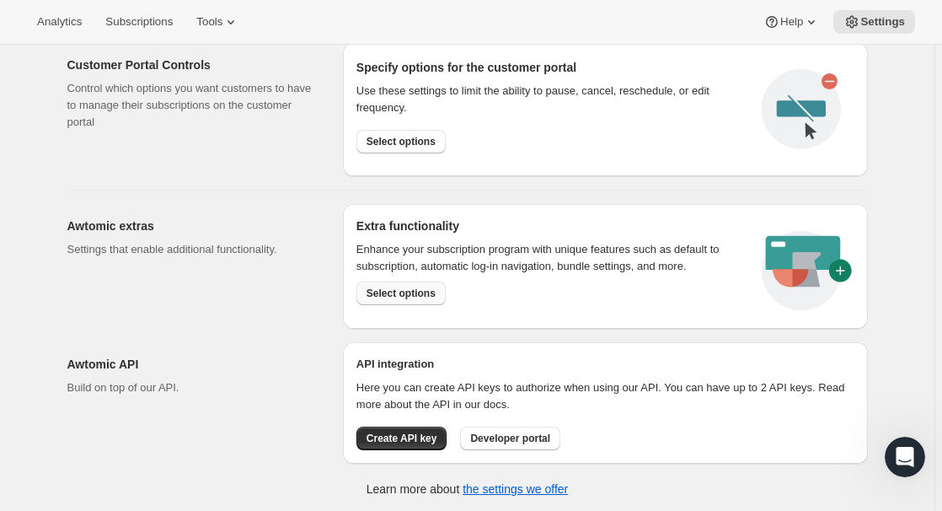
click at [389, 289] on span "Select options" at bounding box center [400, 292] width 69 height 13
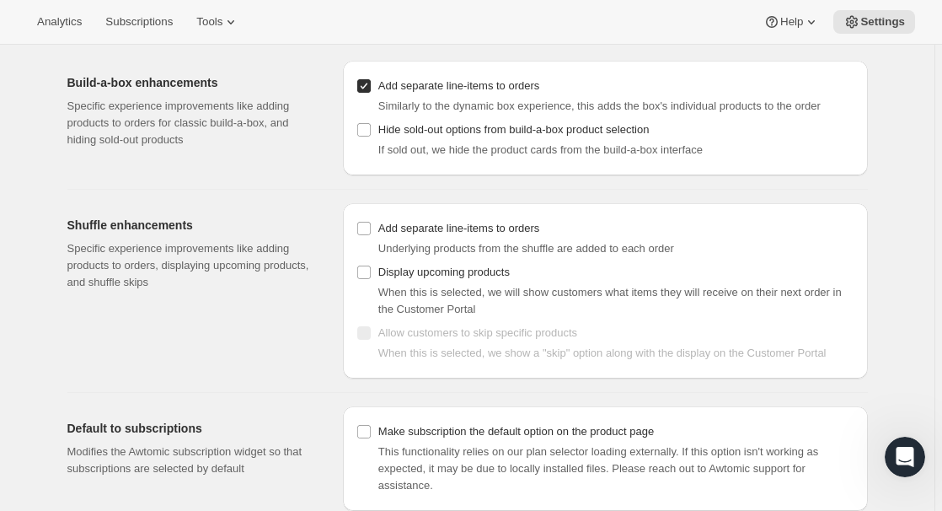
scroll to position [81, 0]
click at [370, 427] on input "Make subscription the default option on the product page" at bounding box center [363, 431] width 13 height 13
checkbox input "true"
click at [222, 24] on span "Tools" at bounding box center [209, 21] width 26 height 13
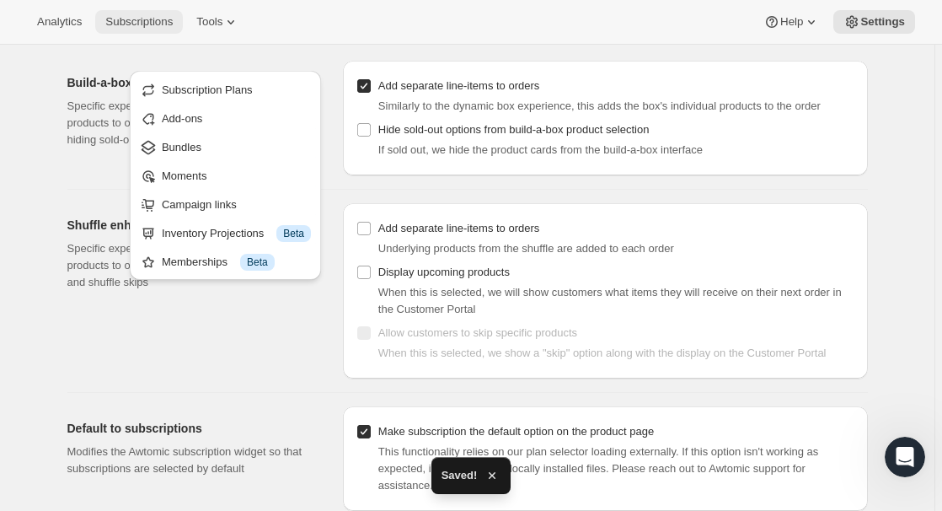
click at [149, 26] on span "Subscriptions" at bounding box center [138, 21] width 67 height 13
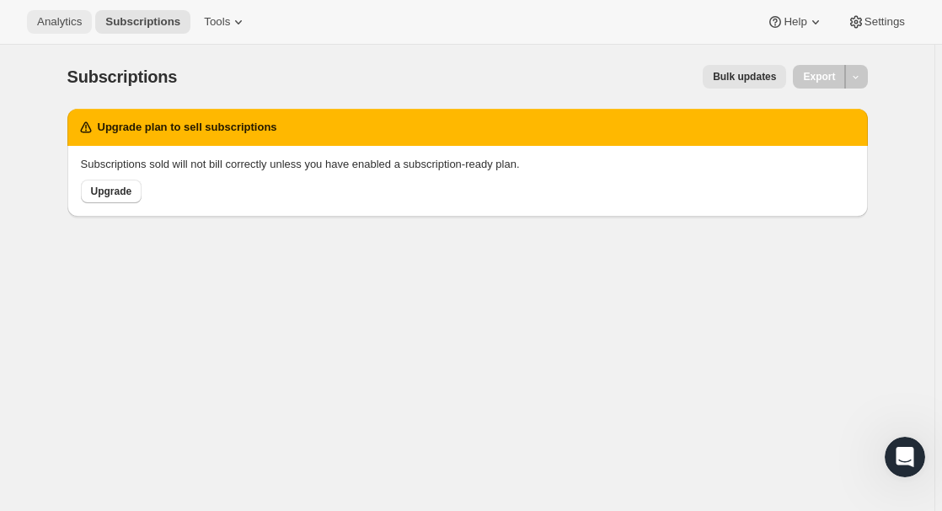
click at [68, 26] on span "Analytics" at bounding box center [59, 21] width 45 height 13
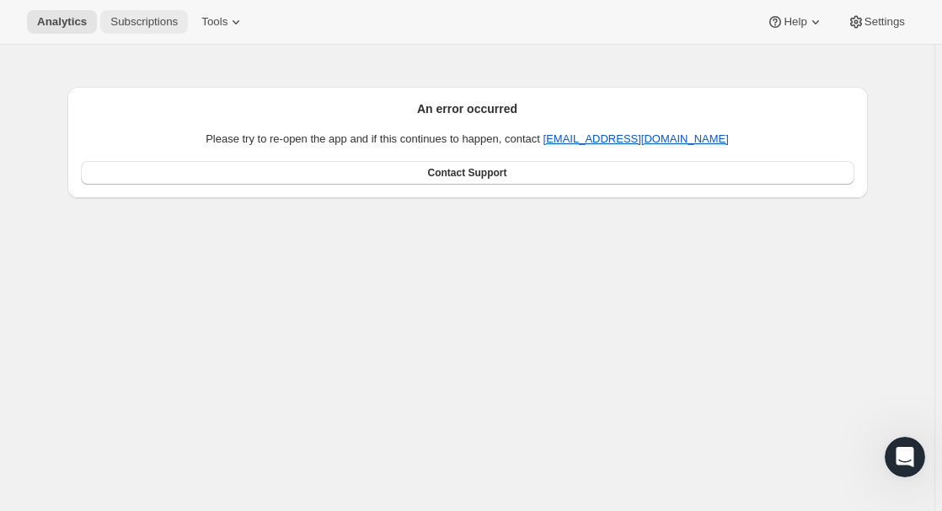
click at [115, 24] on span "Subscriptions" at bounding box center [143, 21] width 67 height 13
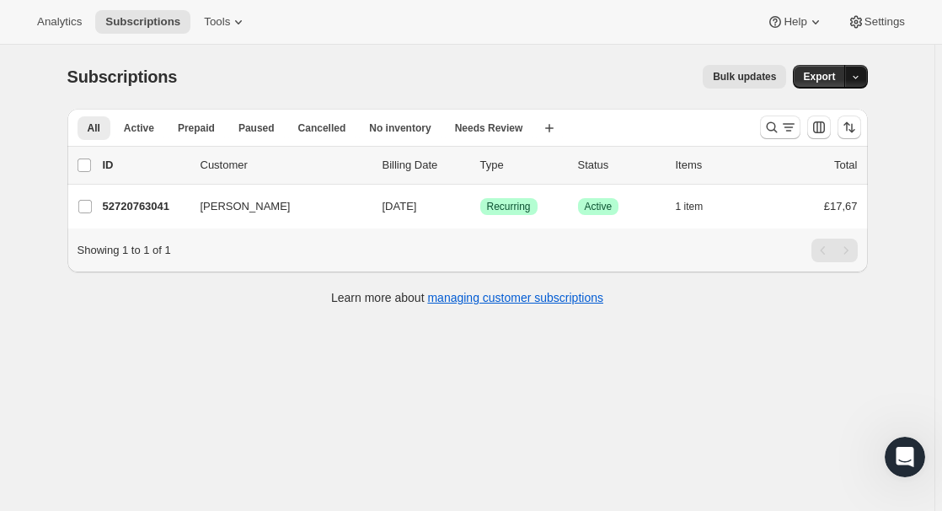
click at [859, 81] on icon "button" at bounding box center [855, 77] width 11 height 11
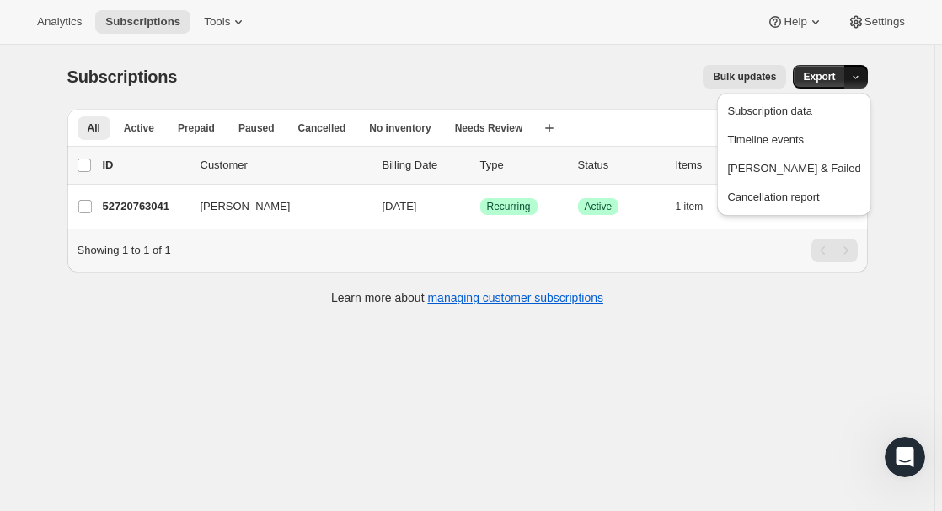
click at [859, 81] on icon "button" at bounding box center [855, 77] width 11 height 11
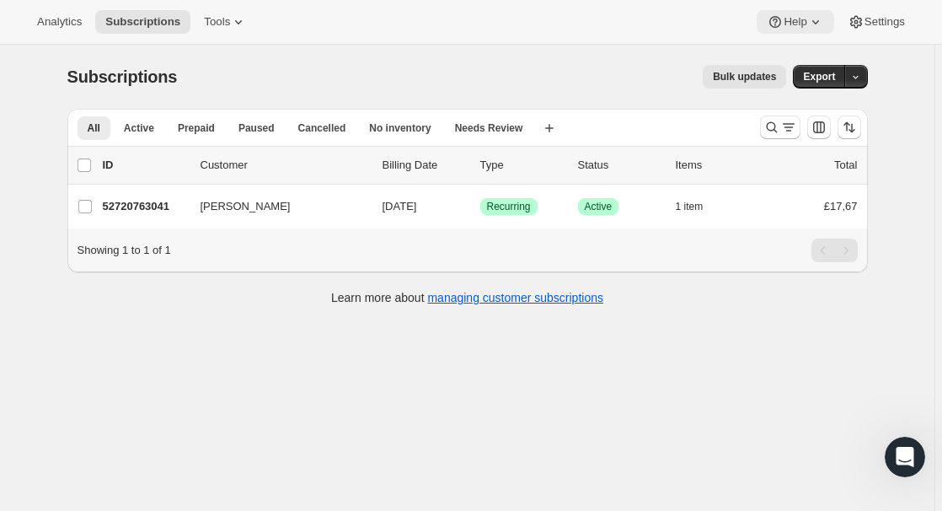
click at [783, 19] on span "Help" at bounding box center [794, 21] width 23 height 13
click at [786, 69] on button "Setup guide" at bounding box center [788, 56] width 68 height 27
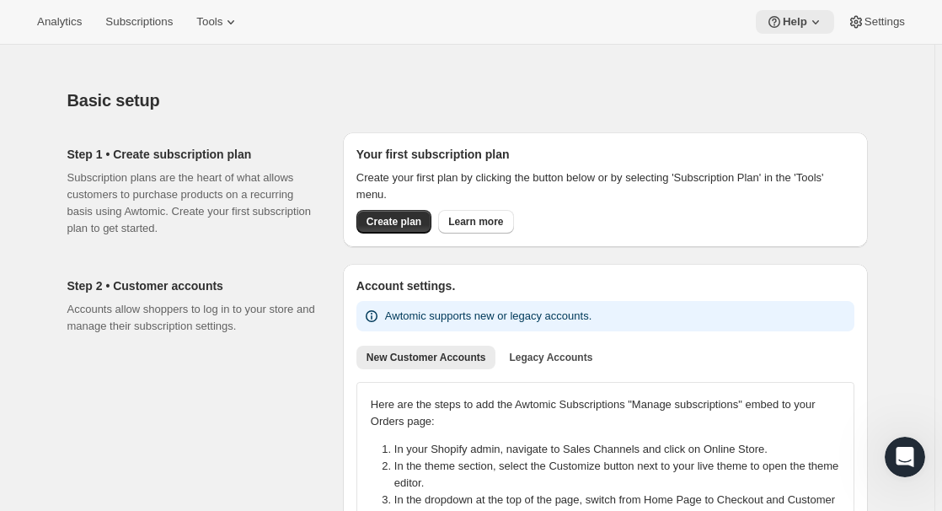
click at [795, 10] on button "Help" at bounding box center [795, 22] width 78 height 24
click at [726, 151] on h2 "Your first subscription plan" at bounding box center [605, 154] width 498 height 17
click at [740, 96] on div "Basic setup" at bounding box center [467, 100] width 800 height 24
click at [682, 217] on div "Create plan Learn more" at bounding box center [605, 222] width 498 height 24
click at [815, 19] on icon at bounding box center [815, 21] width 17 height 17
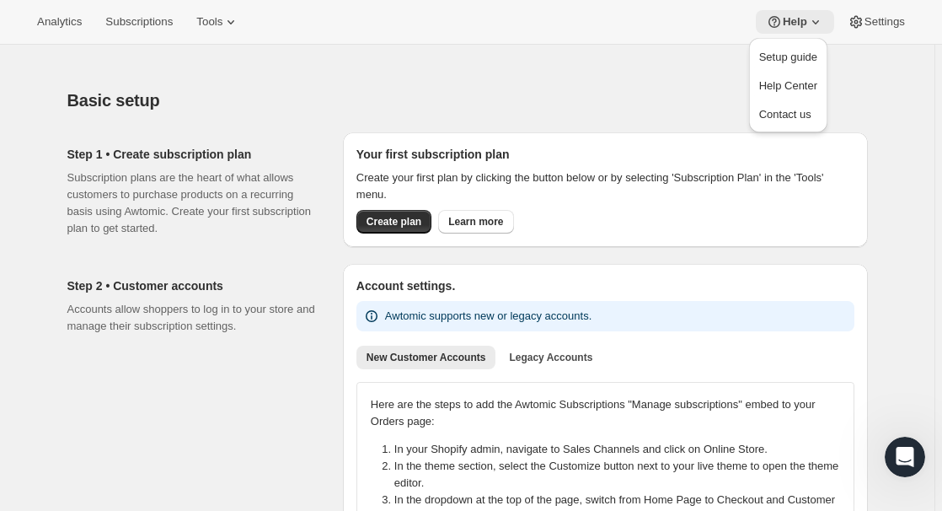
click at [815, 19] on icon at bounding box center [815, 21] width 17 height 17
click at [814, 21] on icon at bounding box center [815, 21] width 17 height 17
click at [795, 78] on span "Help Center" at bounding box center [788, 86] width 58 height 17
click at [158, 78] on div "Basic setup. This page is ready Basic setup" at bounding box center [467, 100] width 800 height 64
